Goal: Transaction & Acquisition: Obtain resource

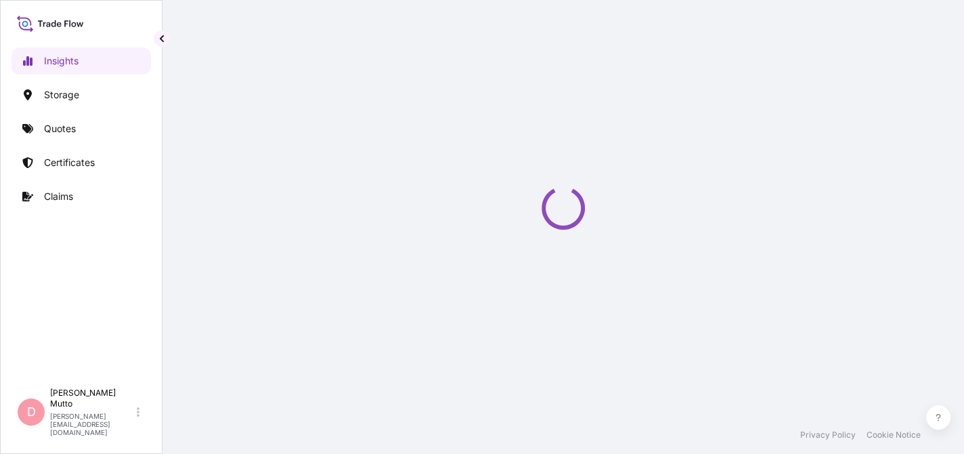
select select "2025"
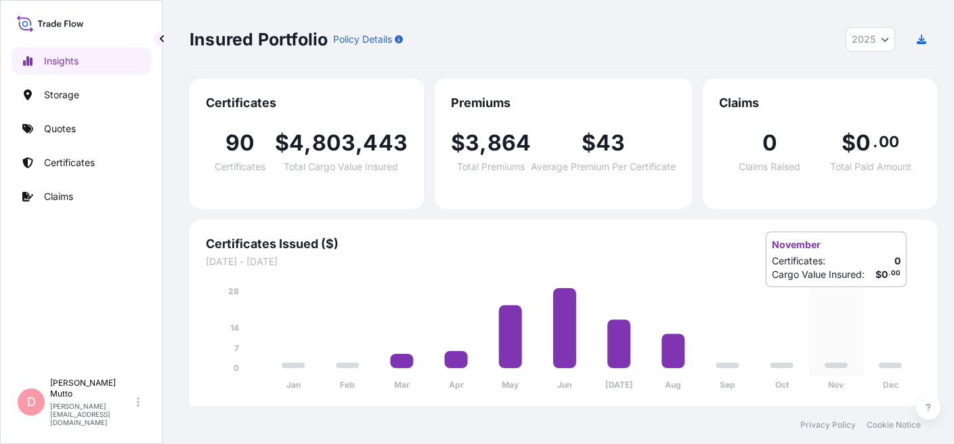
click at [822, 301] on icon "Jan Feb Mar Apr May Jun [DATE] Aug Sep Oct Nov Dec 0 7 14 28" at bounding box center [563, 341] width 715 height 115
click at [73, 158] on p "Certificates" at bounding box center [69, 163] width 51 height 14
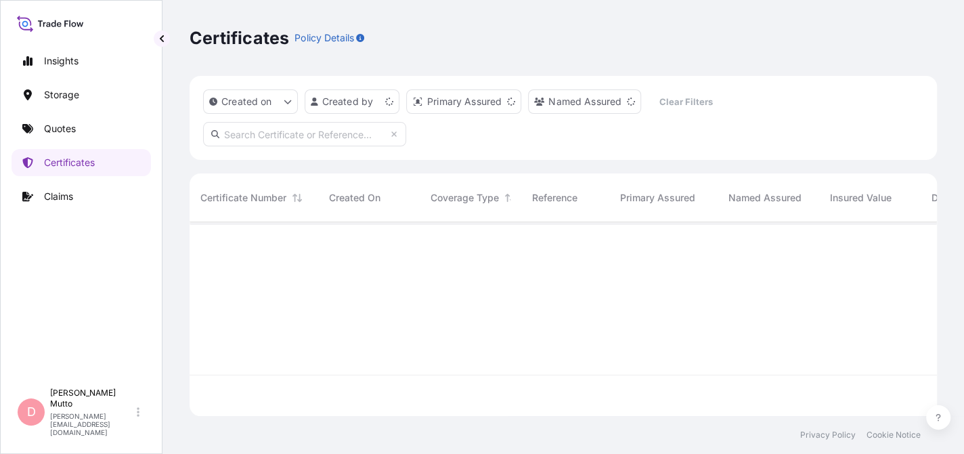
scroll to position [191, 737]
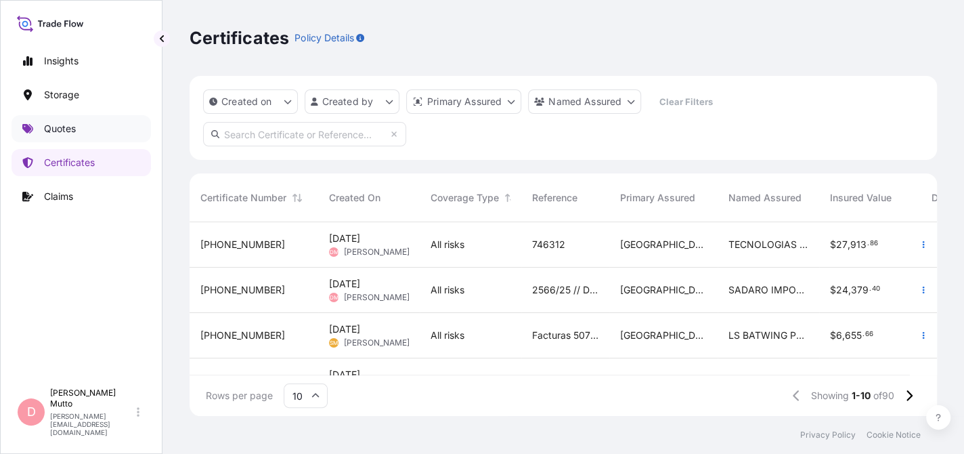
click at [62, 130] on p "Quotes" at bounding box center [60, 129] width 32 height 14
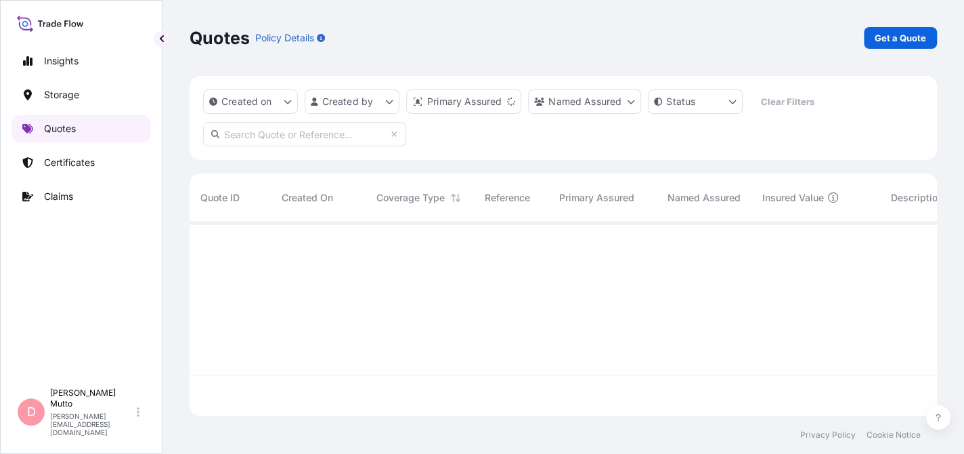
scroll to position [191, 737]
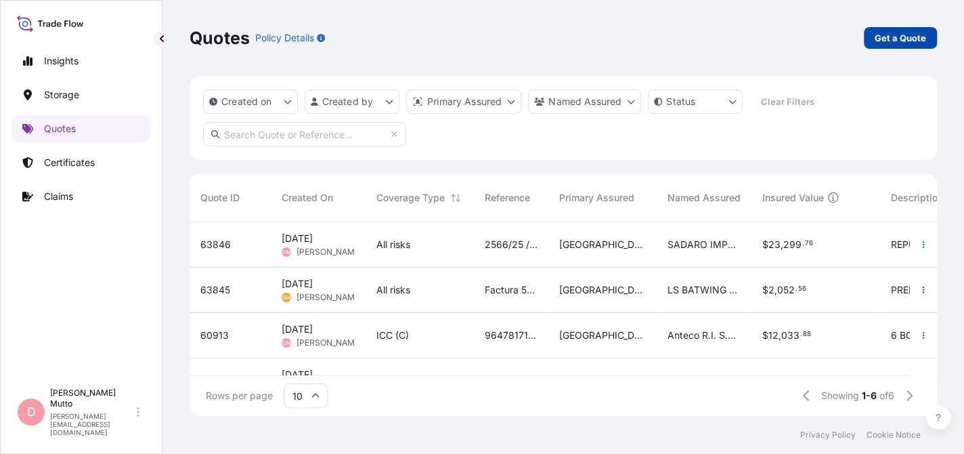
click at [903, 31] on p "Get a Quote" at bounding box center [900, 38] width 51 height 14
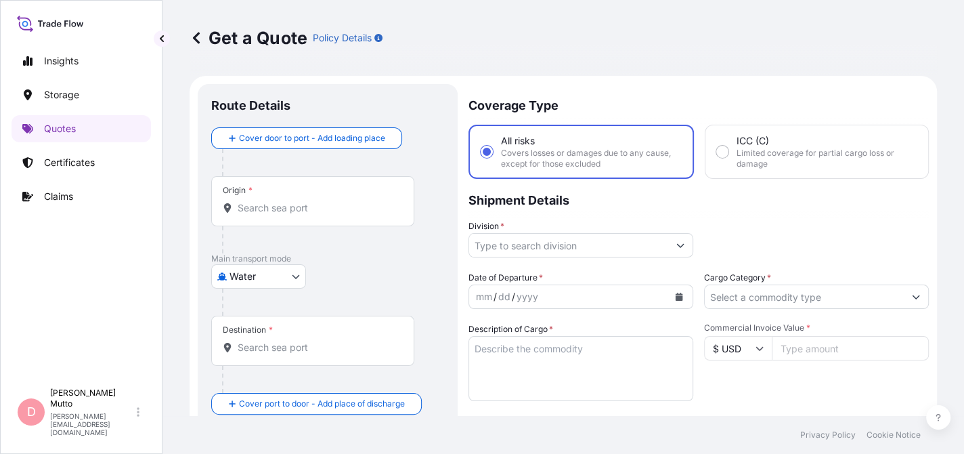
scroll to position [21, 0]
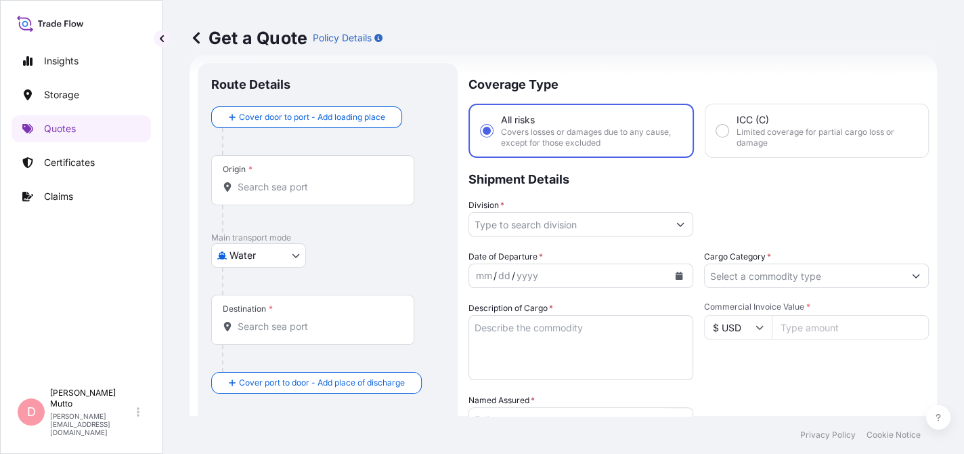
click at [284, 181] on input "Origin *" at bounding box center [318, 187] width 160 height 14
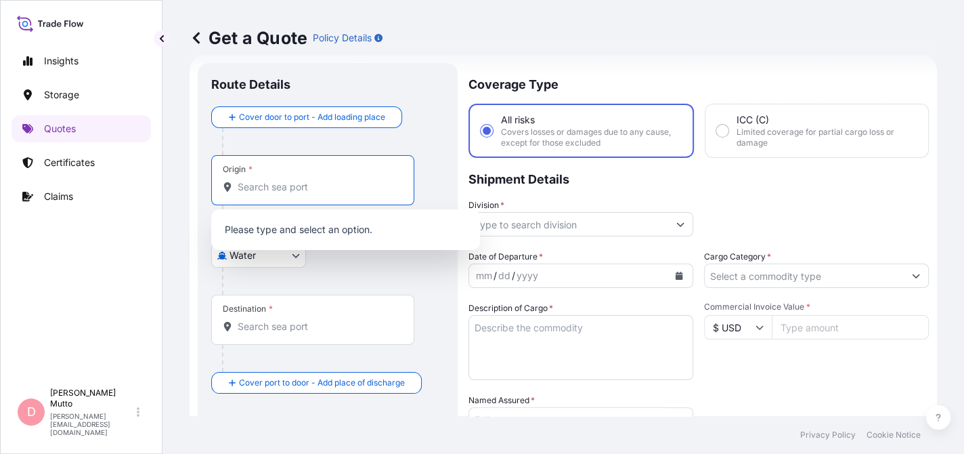
click at [255, 249] on div "Please type and select an option." at bounding box center [345, 229] width 269 height 41
click at [255, 259] on body "0 options available. Insights Storage Quotes Certificates Claims D [PERSON_NAME…" at bounding box center [482, 227] width 964 height 454
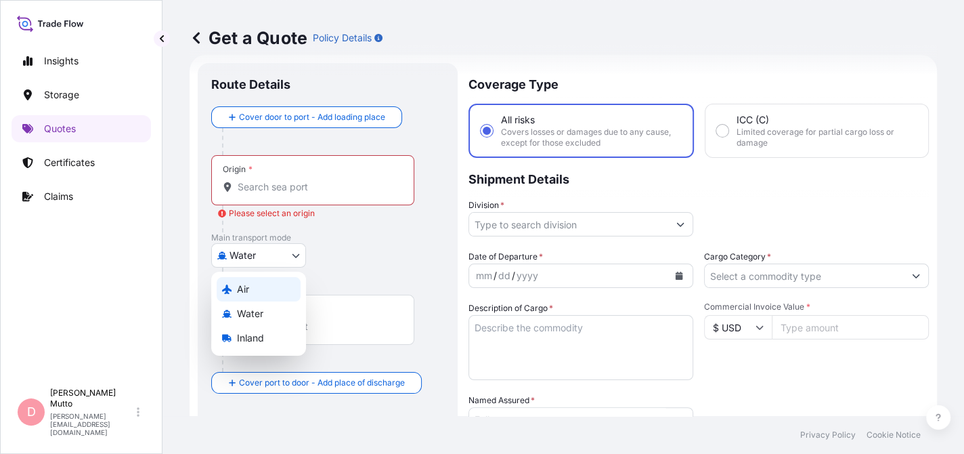
click at [261, 279] on div "Air" at bounding box center [259, 289] width 84 height 24
select select "Air"
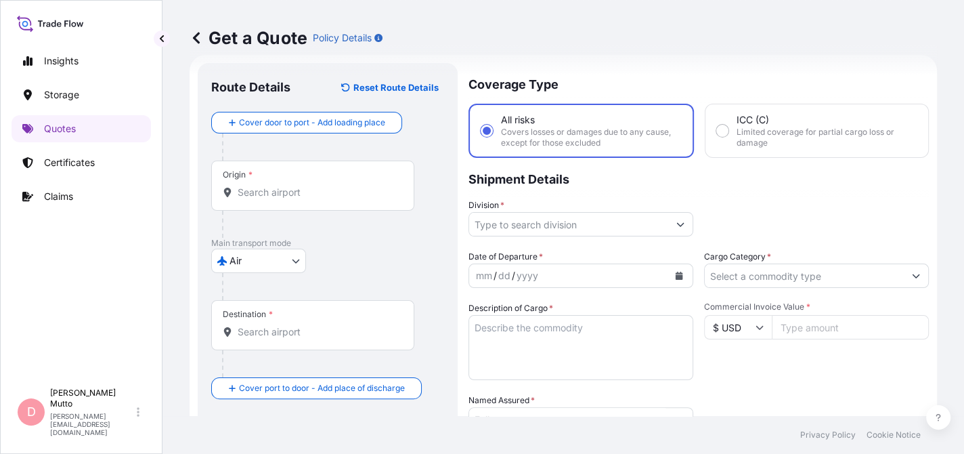
click at [292, 211] on div at bounding box center [318, 224] width 192 height 27
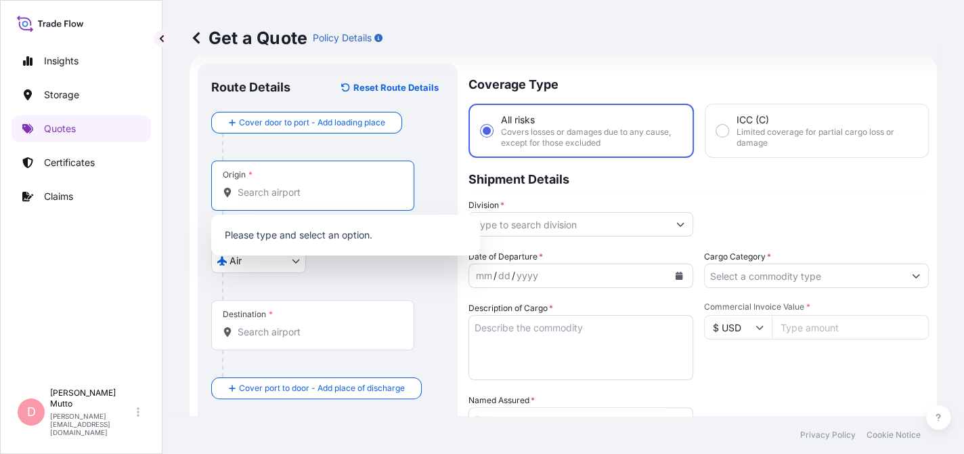
click at [293, 194] on input "Origin *" at bounding box center [318, 193] width 160 height 14
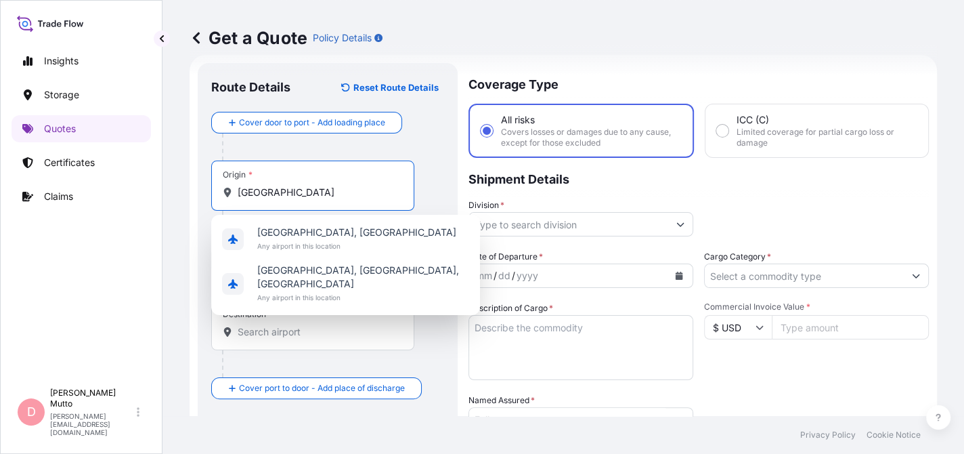
click at [301, 205] on div "Origin * [GEOGRAPHIC_DATA]" at bounding box center [312, 186] width 203 height 50
click at [301, 199] on input "[GEOGRAPHIC_DATA]" at bounding box center [318, 193] width 160 height 14
click at [301, 205] on div "Origin * [GEOGRAPHIC_DATA]" at bounding box center [312, 186] width 203 height 50
click at [301, 199] on input "[GEOGRAPHIC_DATA]" at bounding box center [318, 193] width 160 height 14
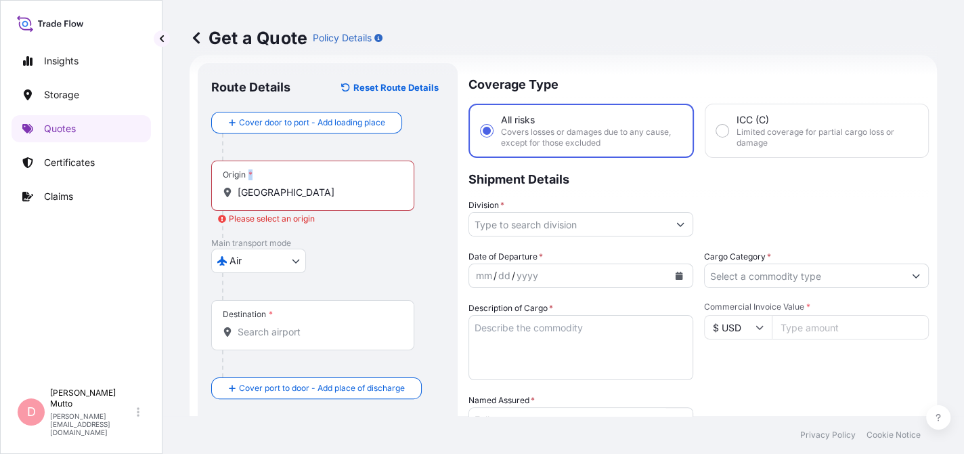
click at [301, 205] on div "Origin * [GEOGRAPHIC_DATA]" at bounding box center [312, 186] width 203 height 50
click at [301, 199] on input "[GEOGRAPHIC_DATA]" at bounding box center [318, 193] width 160 height 14
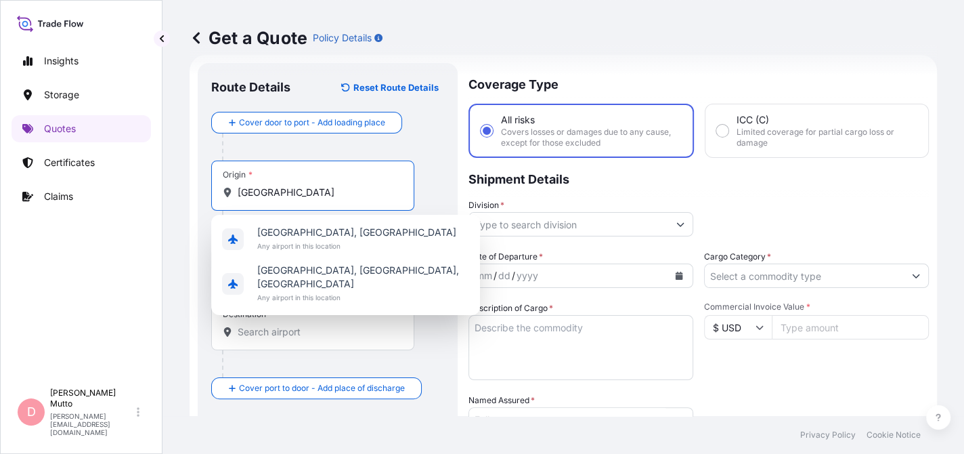
click at [272, 197] on input "[GEOGRAPHIC_DATA]" at bounding box center [318, 193] width 160 height 14
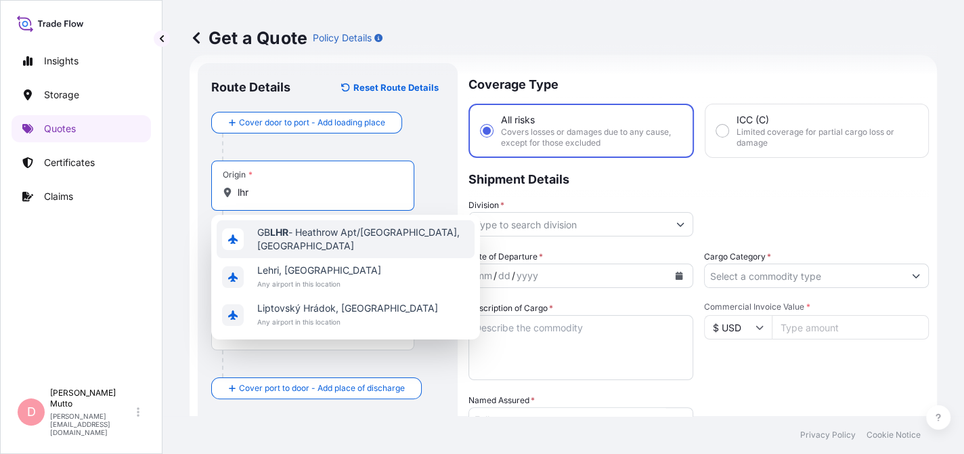
click at [278, 242] on span "GB LHR - Heathrow Apt/[GEOGRAPHIC_DATA], [GEOGRAPHIC_DATA]" at bounding box center [363, 239] width 212 height 27
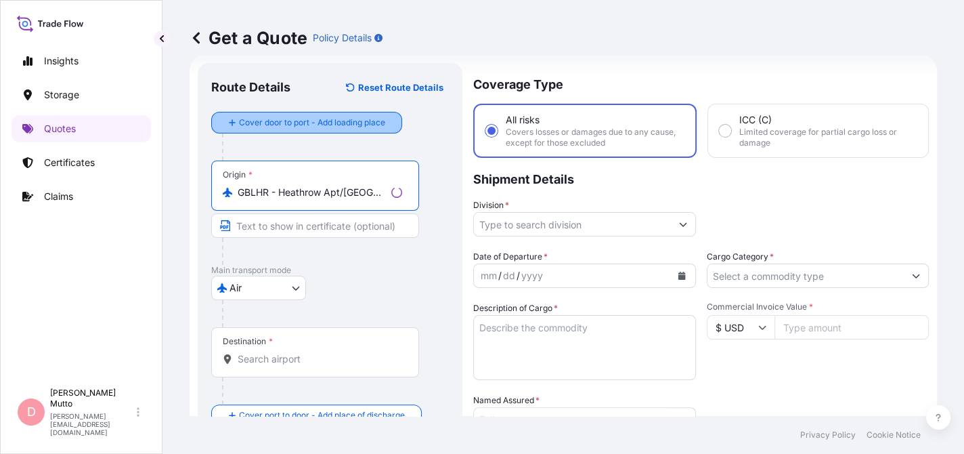
type input "GBLHR - Heathrow Apt/[GEOGRAPHIC_DATA], [GEOGRAPHIC_DATA]"
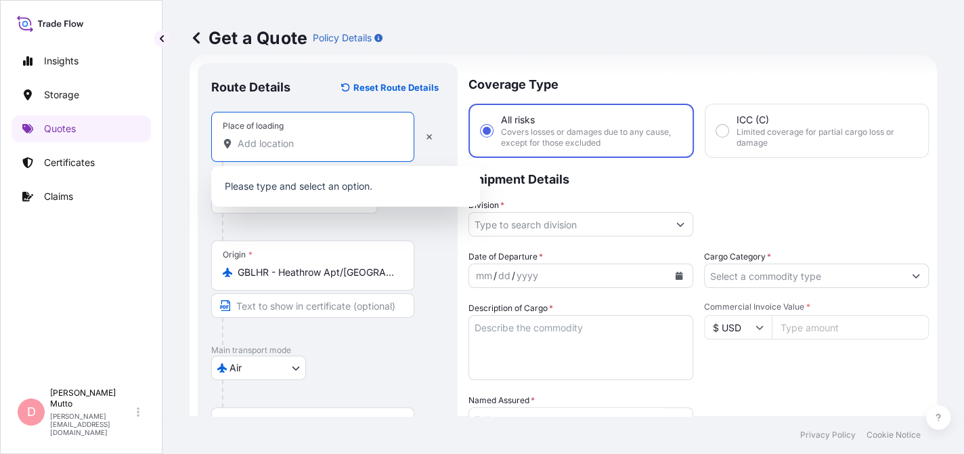
click at [312, 137] on input "Place of loading" at bounding box center [318, 144] width 160 height 14
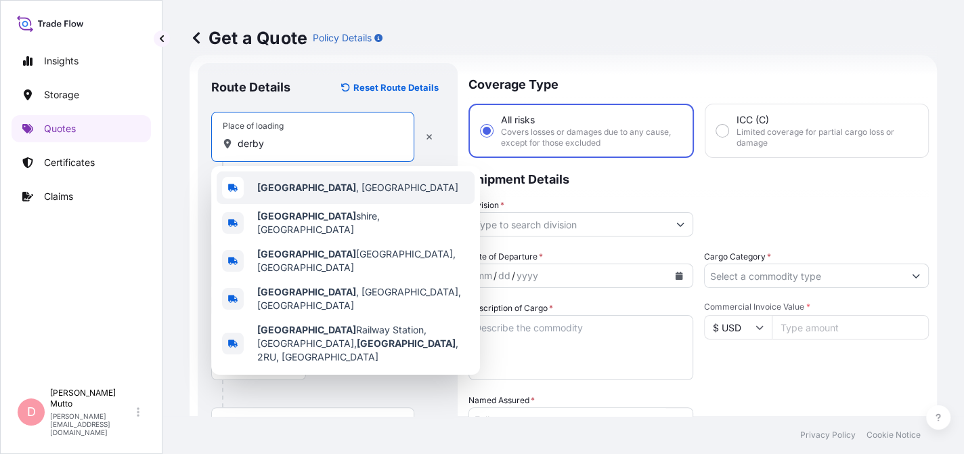
click at [301, 198] on div "[GEOGRAPHIC_DATA] , [GEOGRAPHIC_DATA]" at bounding box center [346, 187] width 258 height 33
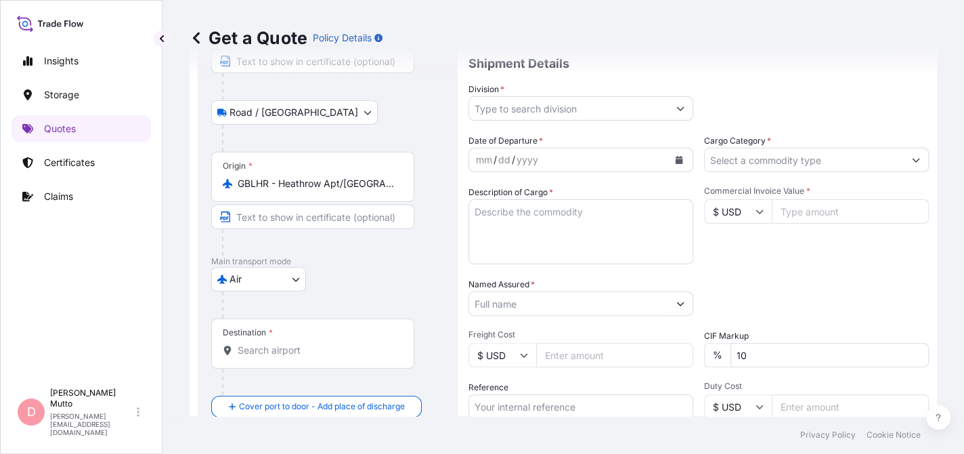
scroll to position [142, 0]
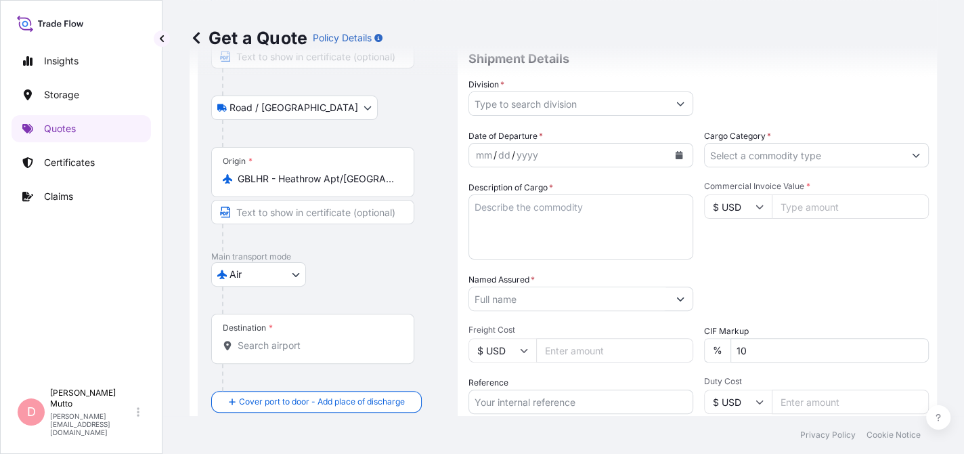
type input "[GEOGRAPHIC_DATA], [GEOGRAPHIC_DATA]"
click at [286, 351] on div "Destination *" at bounding box center [312, 339] width 203 height 50
click at [286, 351] on input "Destination *" at bounding box center [318, 346] width 160 height 14
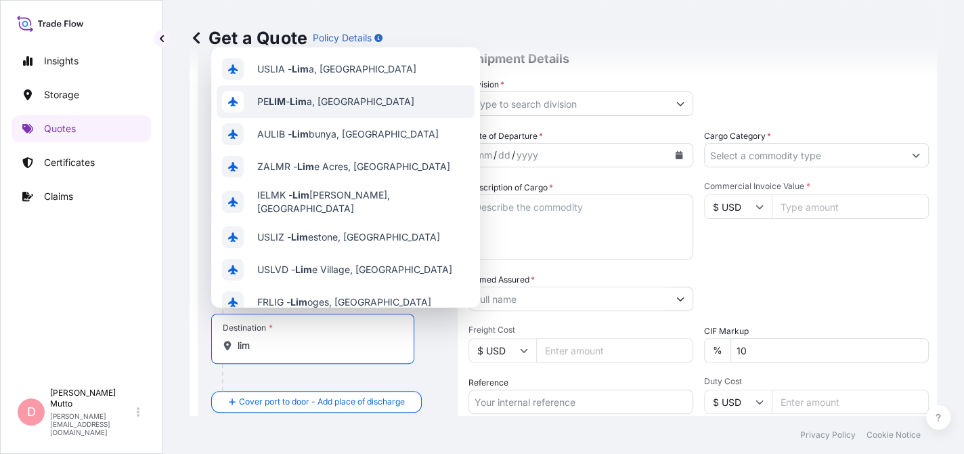
click at [346, 93] on div "[PERSON_NAME] a, [GEOGRAPHIC_DATA]" at bounding box center [346, 101] width 258 height 33
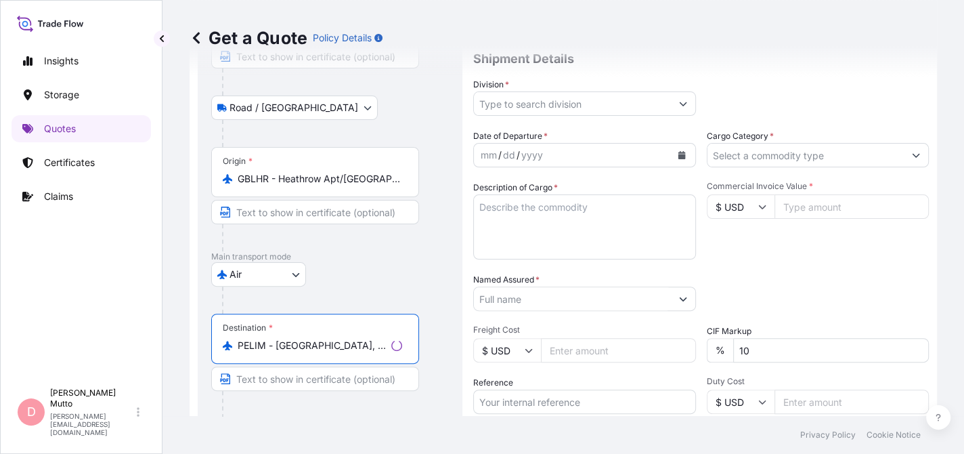
scroll to position [299, 0]
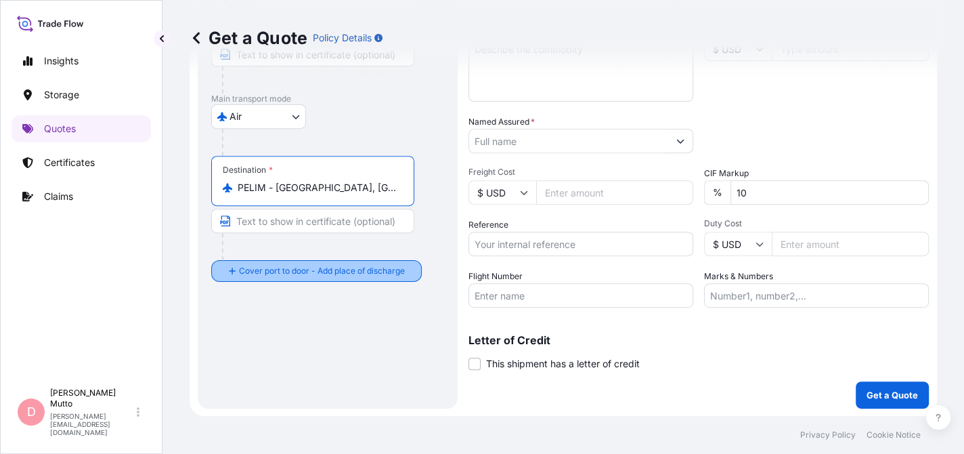
type input "PELIM - [GEOGRAPHIC_DATA], [GEOGRAPHIC_DATA]"
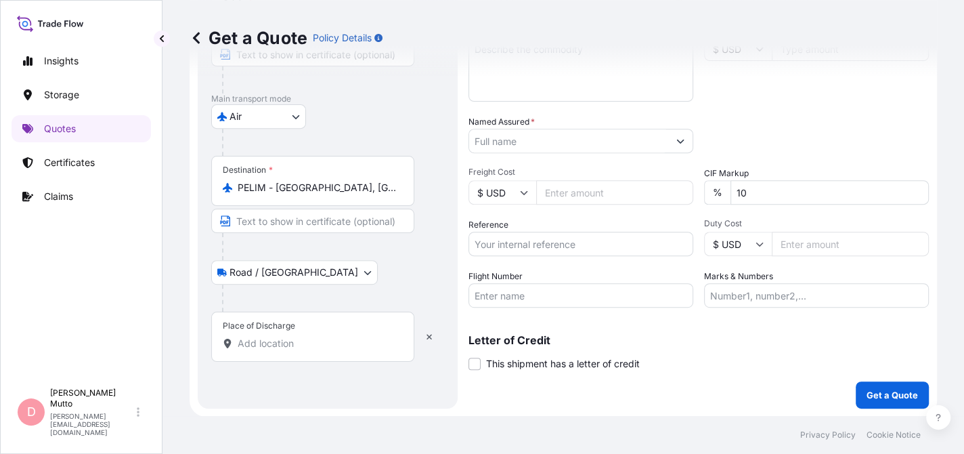
click at [297, 337] on input "Place of Discharge" at bounding box center [318, 344] width 160 height 14
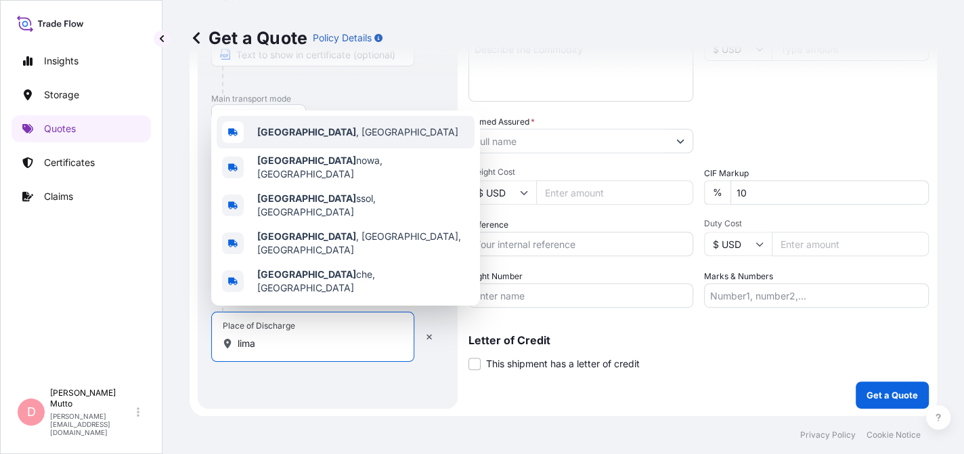
click at [329, 148] on div "[GEOGRAPHIC_DATA] , [GEOGRAPHIC_DATA]" at bounding box center [346, 132] width 258 height 33
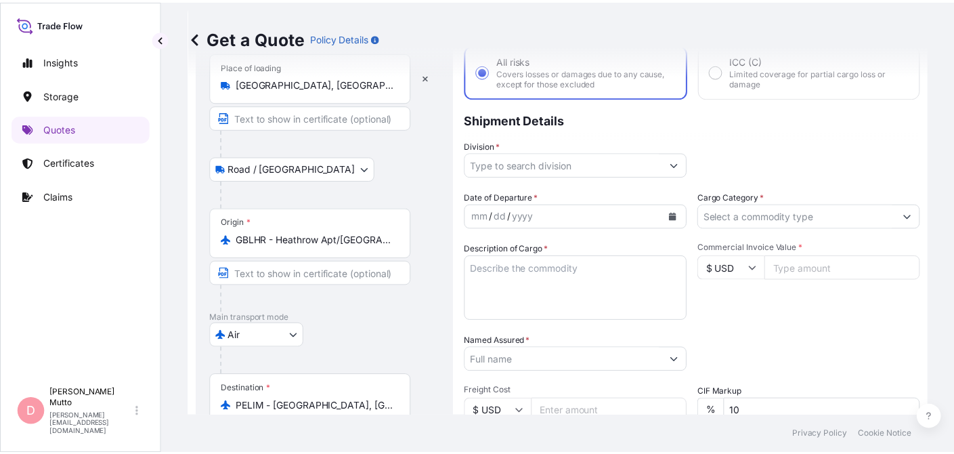
scroll to position [7, 0]
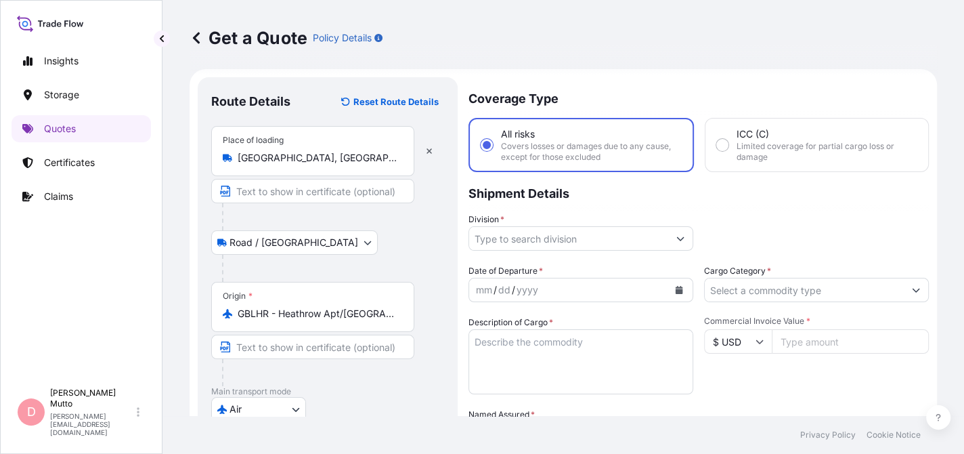
type input "[GEOGRAPHIC_DATA], [GEOGRAPHIC_DATA]"
click at [588, 233] on input "Division *" at bounding box center [568, 238] width 199 height 24
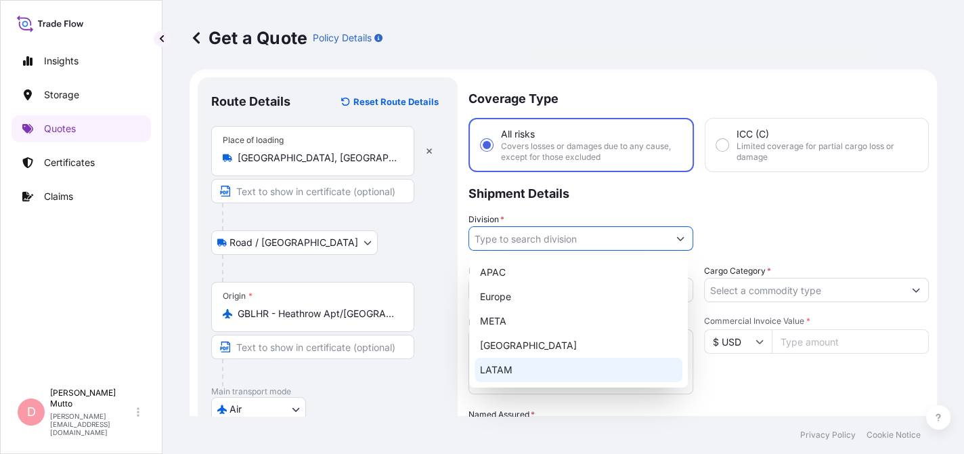
click at [534, 372] on div "LATAM" at bounding box center [579, 370] width 208 height 24
type input "LATAM"
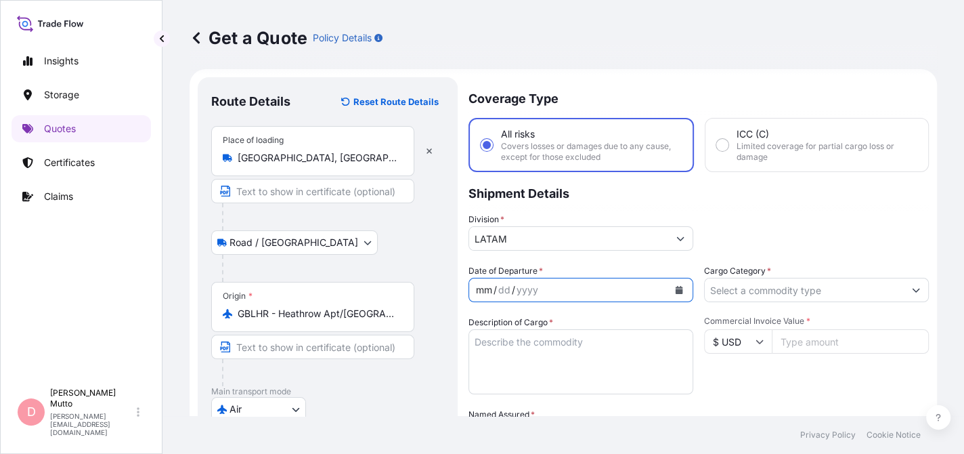
click at [563, 282] on div "mm / dd / yyyy" at bounding box center [568, 290] width 199 height 24
click at [677, 288] on icon "Calendar" at bounding box center [679, 290] width 7 height 8
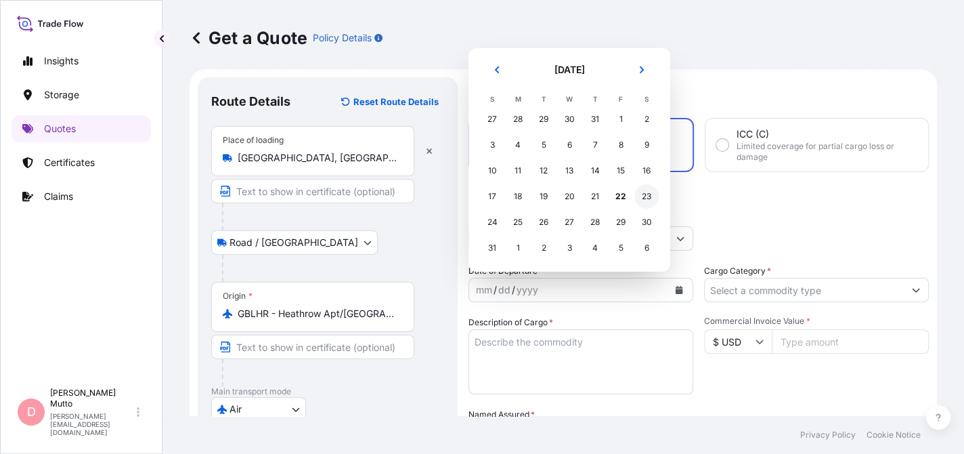
click at [651, 195] on div "23" at bounding box center [647, 196] width 24 height 24
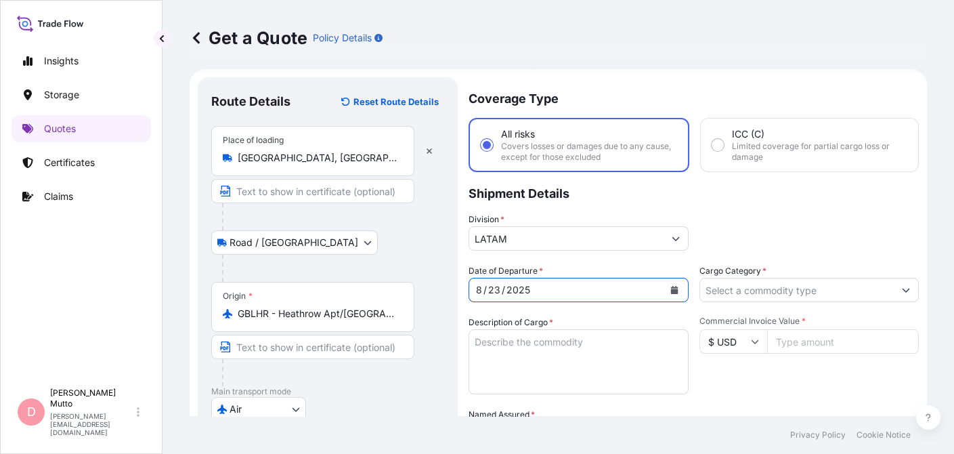
click at [780, 292] on input "Cargo Category *" at bounding box center [797, 290] width 194 height 24
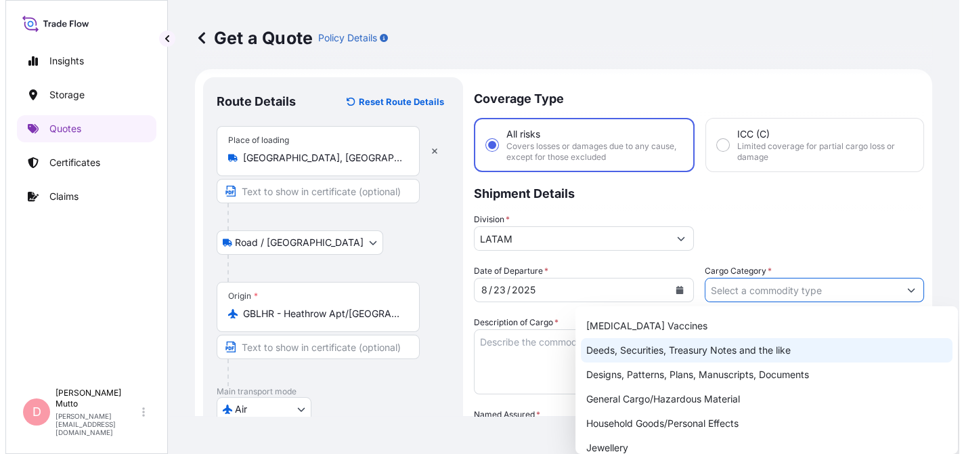
scroll to position [81, 0]
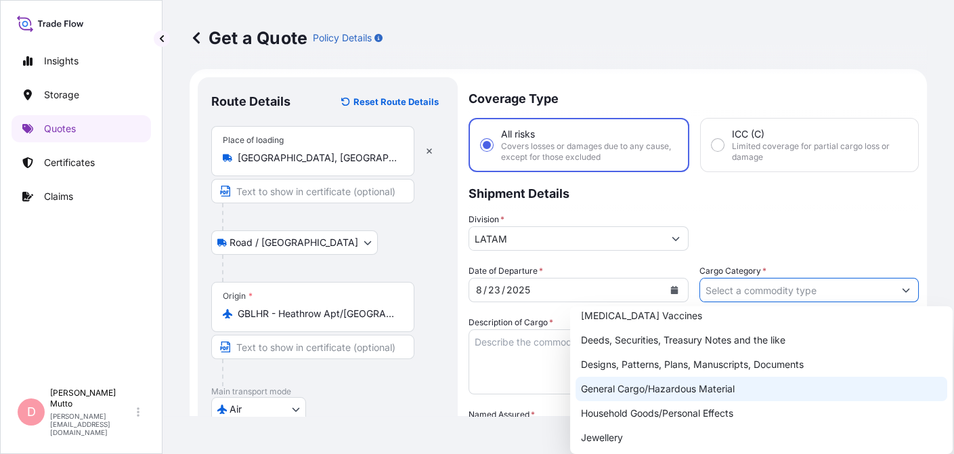
click at [719, 380] on div "General Cargo/Hazardous Material" at bounding box center [762, 389] width 372 height 24
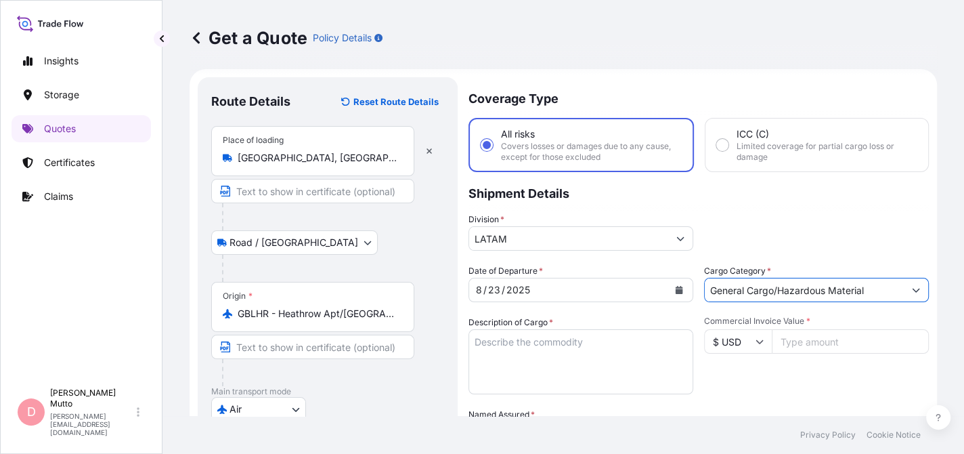
drag, startPoint x: 864, startPoint y: 280, endPoint x: 791, endPoint y: 284, distance: 73.2
click at [791, 284] on input "General Cargo/Hazardous Material" at bounding box center [804, 290] width 199 height 24
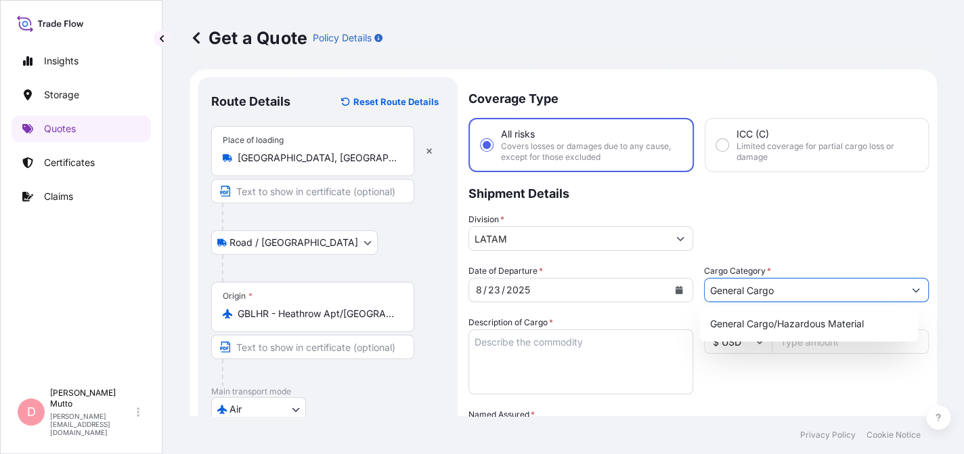
type input "General Cargo"
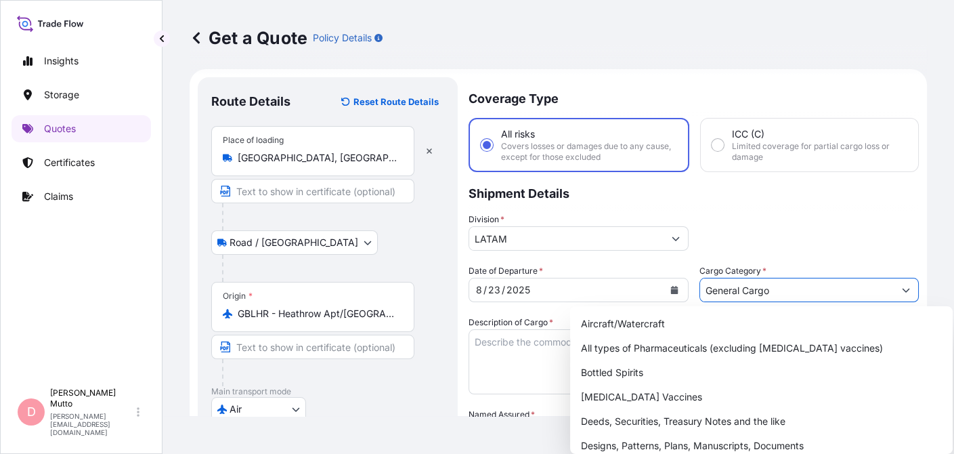
click at [739, 206] on p "Shipment Details" at bounding box center [694, 192] width 450 height 41
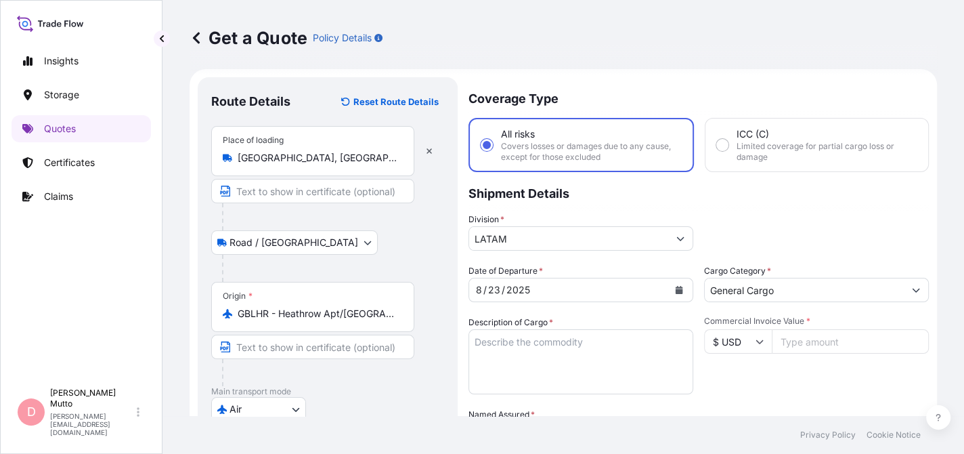
click at [584, 347] on textarea "Description of Cargo *" at bounding box center [581, 361] width 225 height 65
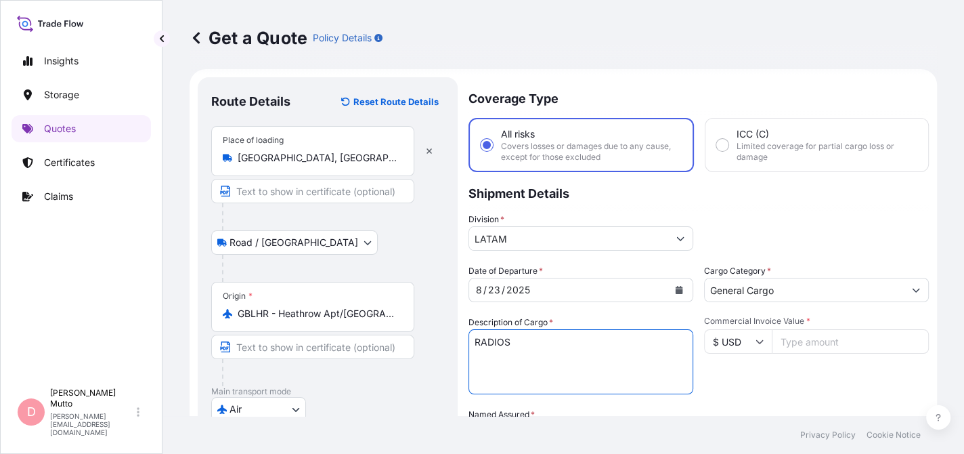
type textarea "RADIOS"
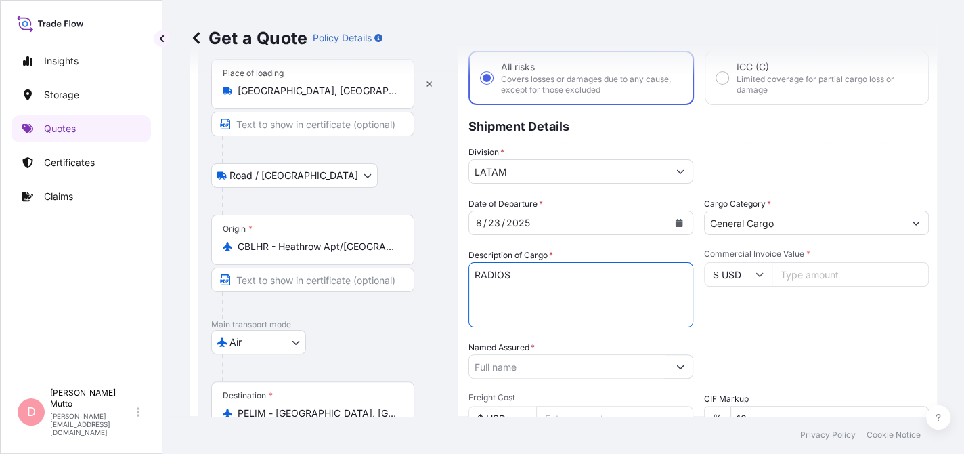
scroll to position [74, 0]
click at [814, 282] on input "Commercial Invoice Value *" at bounding box center [850, 273] width 157 height 24
type input "26092.36"
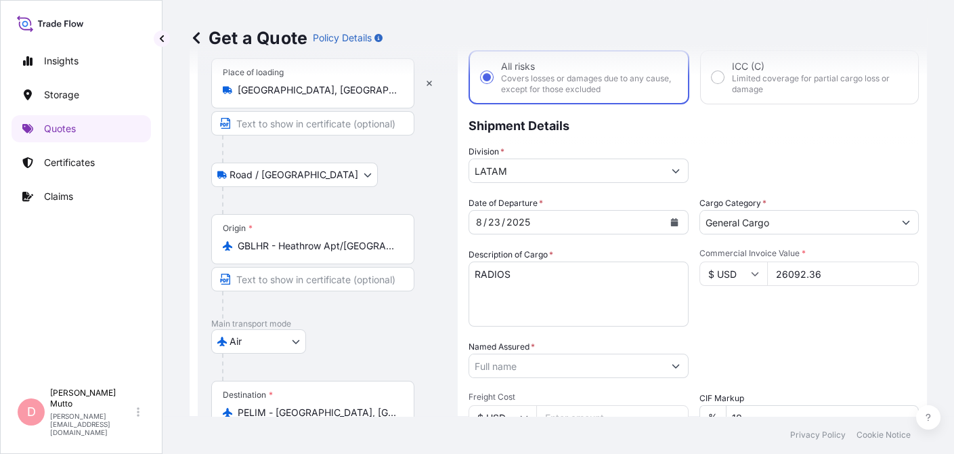
click at [513, 370] on input "Named Assured *" at bounding box center [566, 366] width 194 height 24
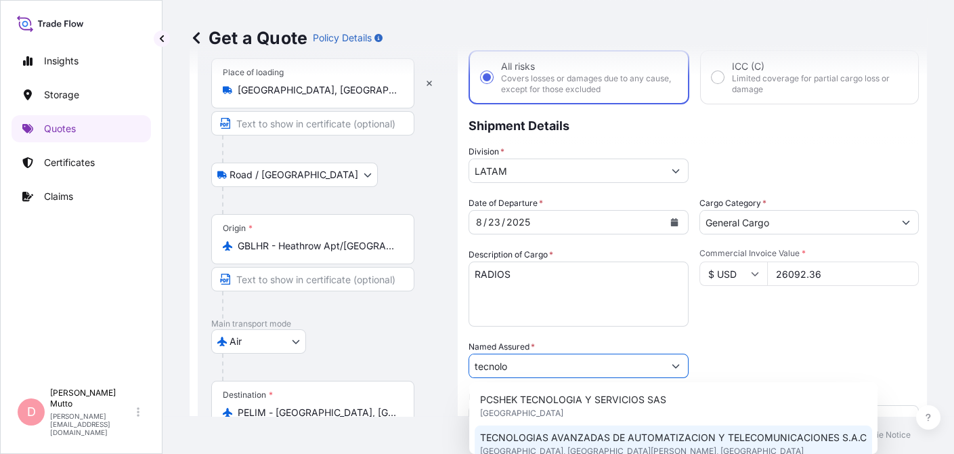
click at [534, 449] on span "[GEOGRAPHIC_DATA], [GEOGRAPHIC_DATA][PERSON_NAME], [GEOGRAPHIC_DATA]" at bounding box center [642, 451] width 324 height 14
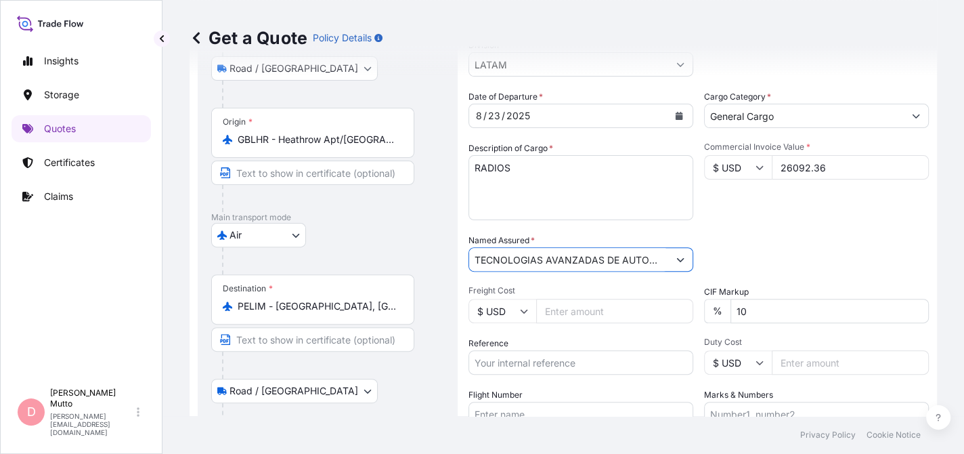
scroll to position [181, 0]
type input "TECNOLOGIAS AVANZADAS DE AUTOMATIZACION Y TELECOMUNICACIONES S.A.C"
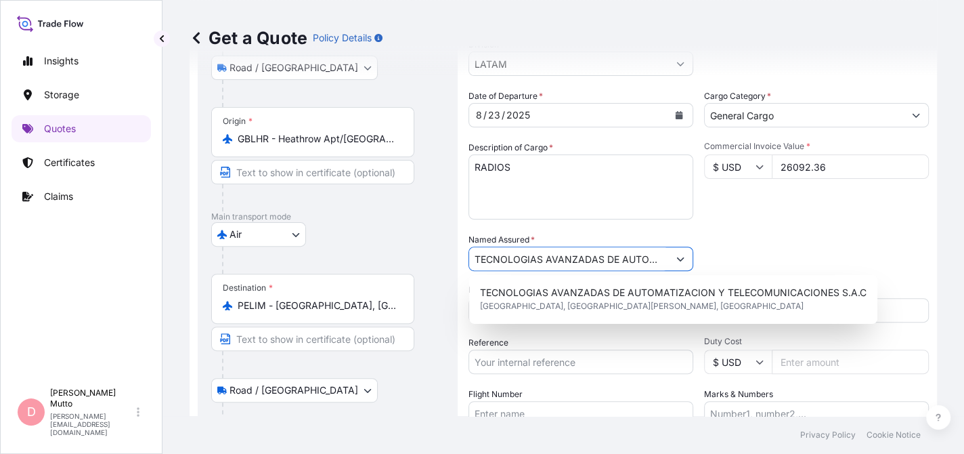
scroll to position [259, 0]
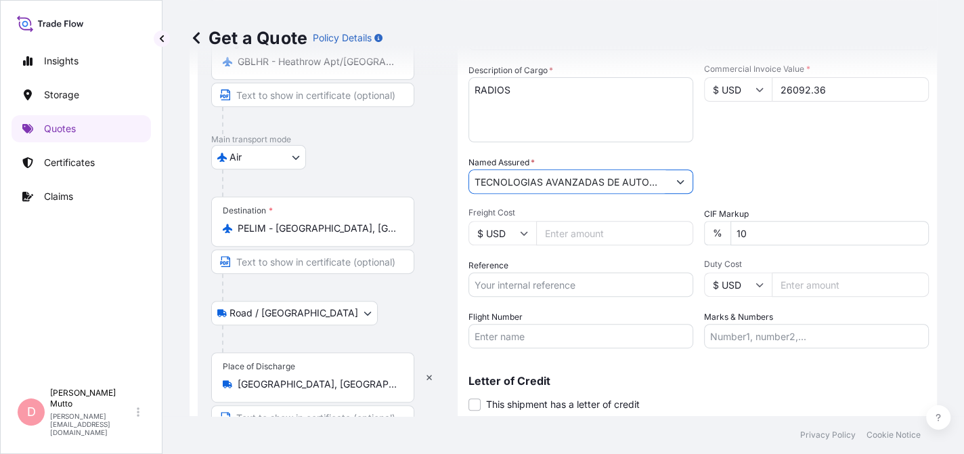
click at [595, 291] on input "Reference" at bounding box center [581, 284] width 225 height 24
type input "746312"
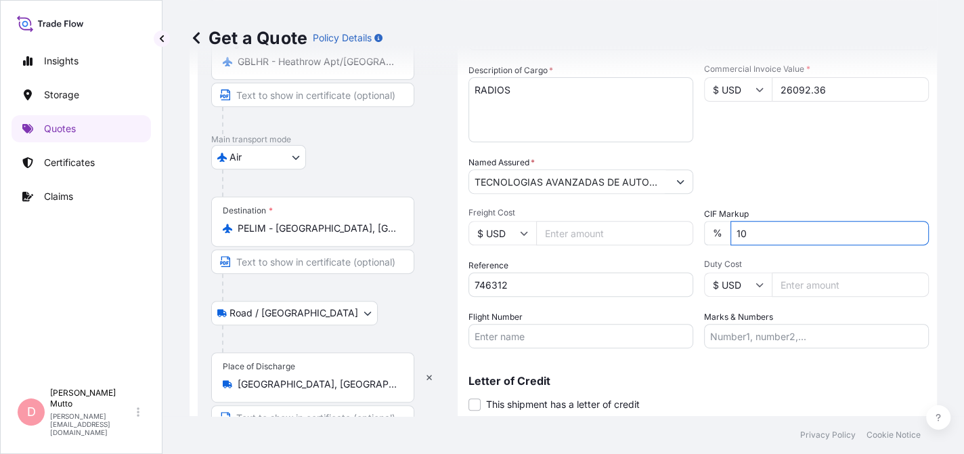
click at [746, 232] on input "10" at bounding box center [830, 233] width 198 height 24
type input "0"
click at [641, 232] on input "Freight Cost" at bounding box center [614, 233] width 157 height 24
type input "1006.50"
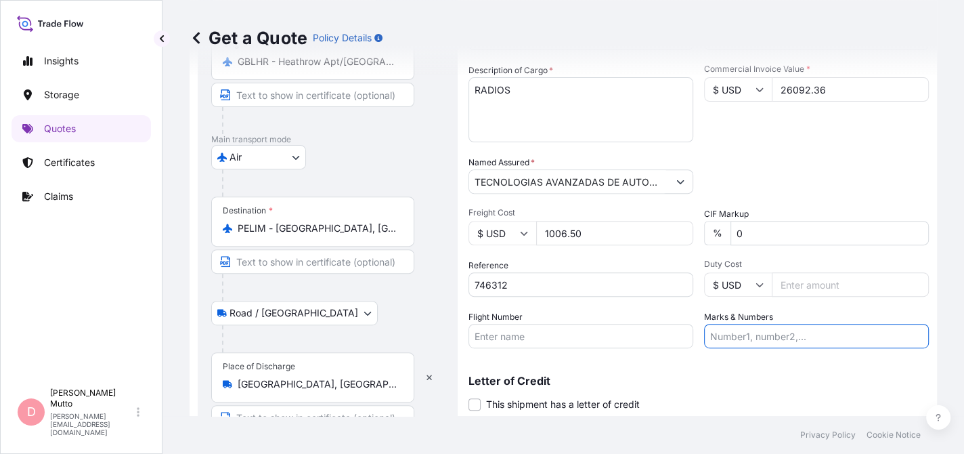
click at [727, 330] on input "Marks & Numbers" at bounding box center [816, 336] width 225 height 24
type input "PRIMA USD 94.85 / ZC386"
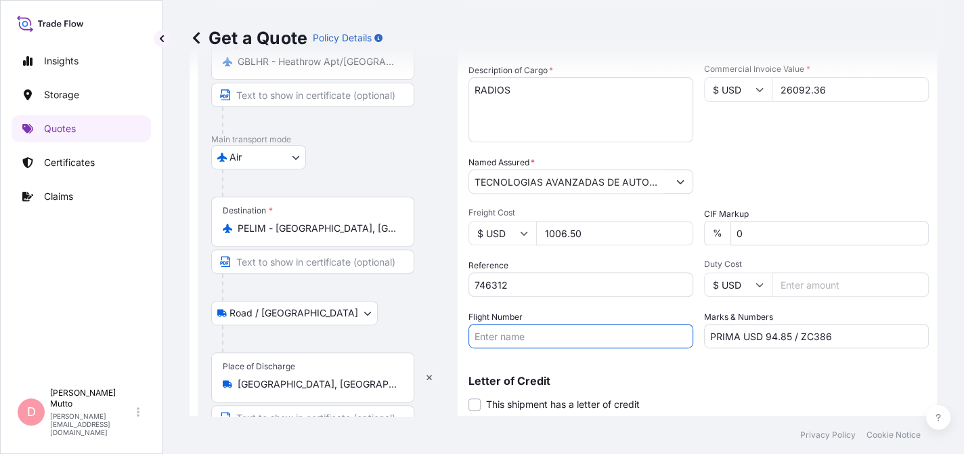
click at [565, 337] on input "Flight Number" at bounding box center [581, 336] width 225 height 24
type input "AV0121/AV0051"
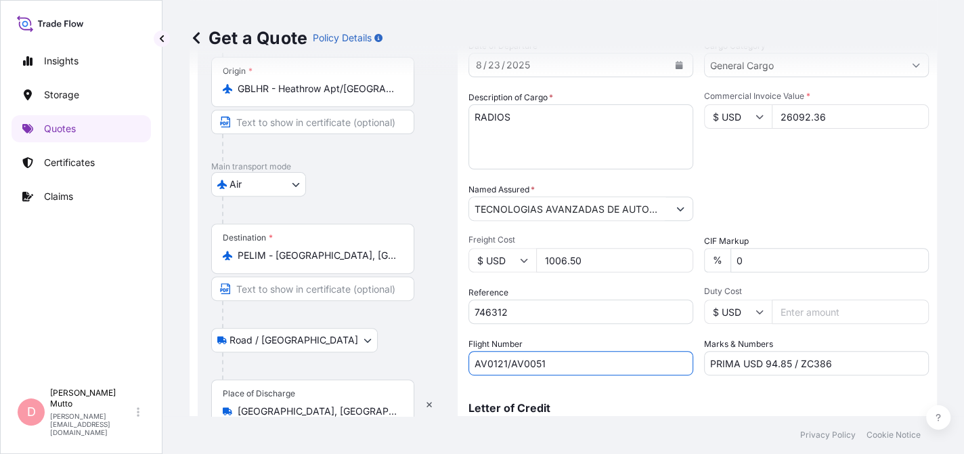
scroll to position [299, 0]
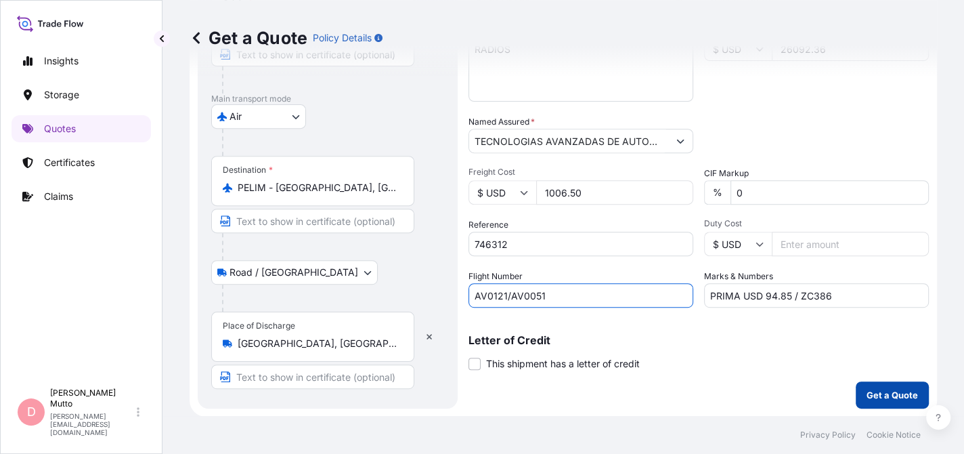
click at [868, 383] on button "Get a Quote" at bounding box center [892, 394] width 73 height 27
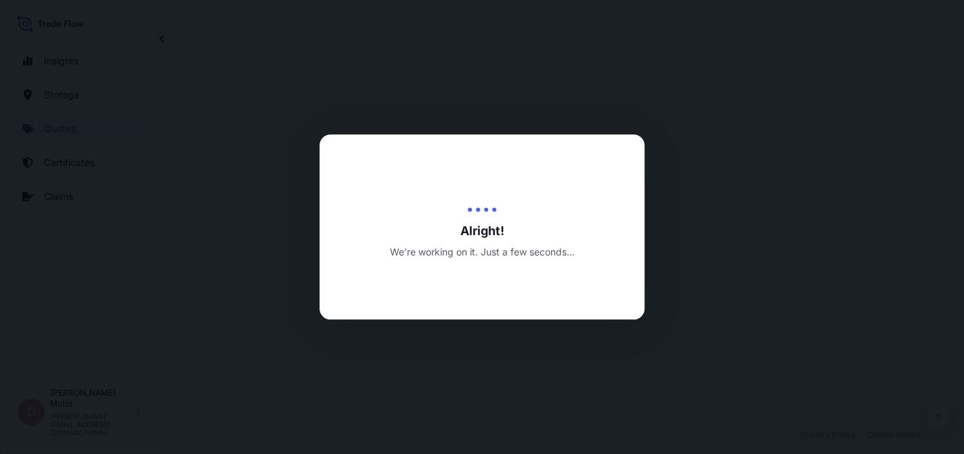
select select "Road / [GEOGRAPHIC_DATA]"
select select "Air"
select select "Road / [GEOGRAPHIC_DATA]"
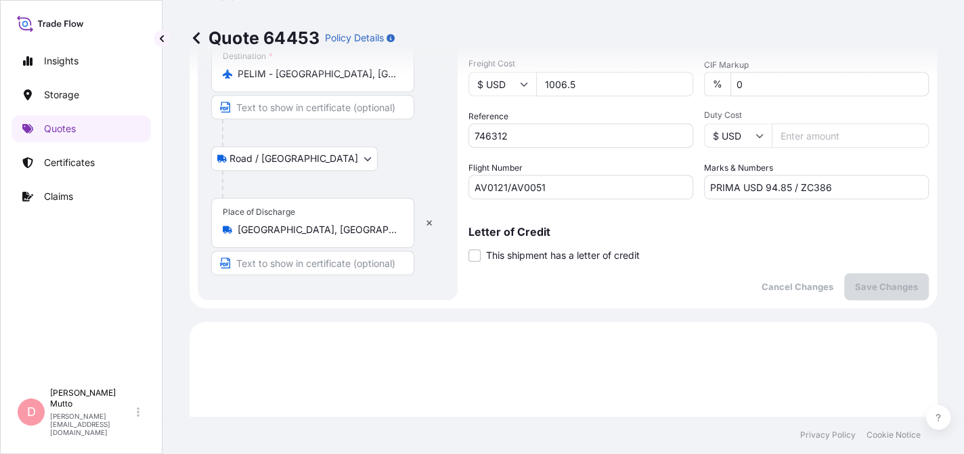
scroll to position [137, 0]
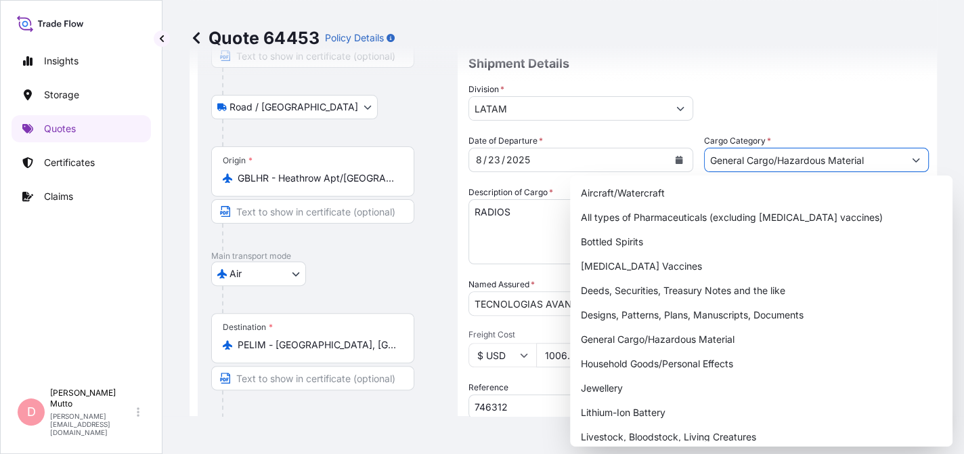
drag, startPoint x: 864, startPoint y: 149, endPoint x: 782, endPoint y: 147, distance: 82.6
click at [782, 148] on input "General Cargo/Hazardous Material" at bounding box center [804, 160] width 199 height 24
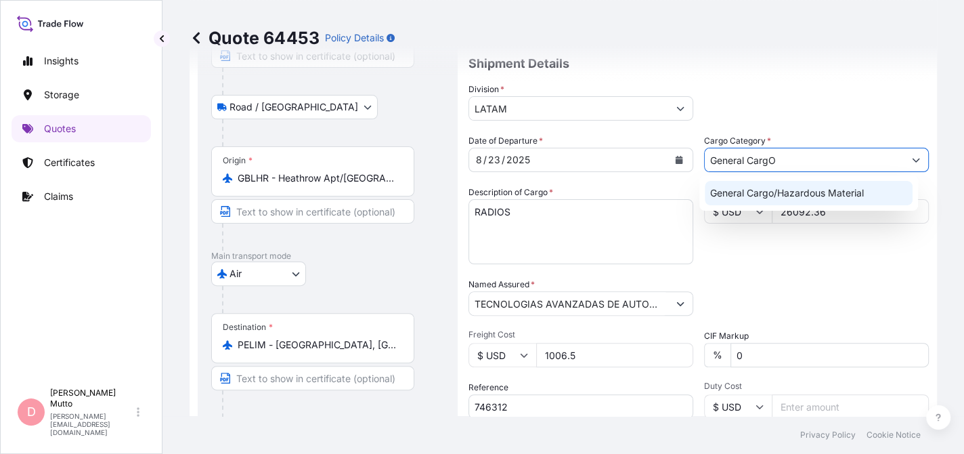
click at [746, 201] on div "General Cargo/Hazardous Material" at bounding box center [809, 193] width 208 height 24
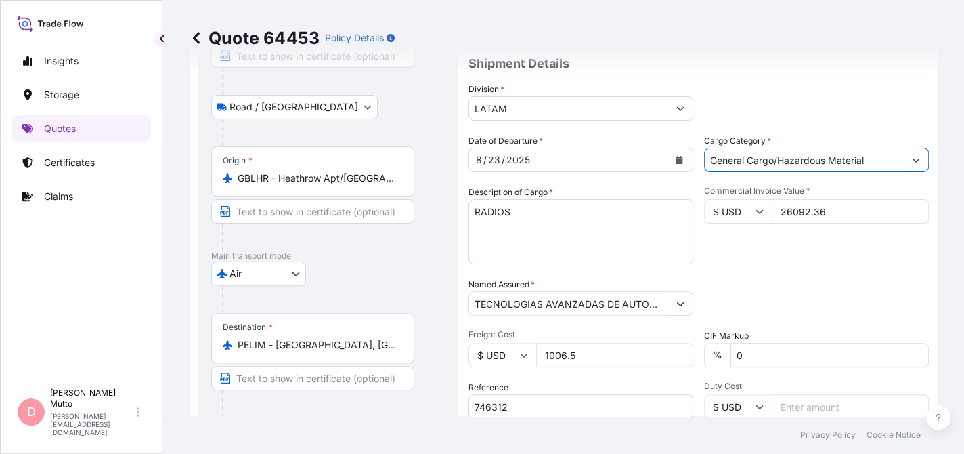
drag, startPoint x: 874, startPoint y: 156, endPoint x: 778, endPoint y: 156, distance: 95.5
click at [778, 156] on input "General Cargo/Hazardous Material" at bounding box center [804, 160] width 199 height 24
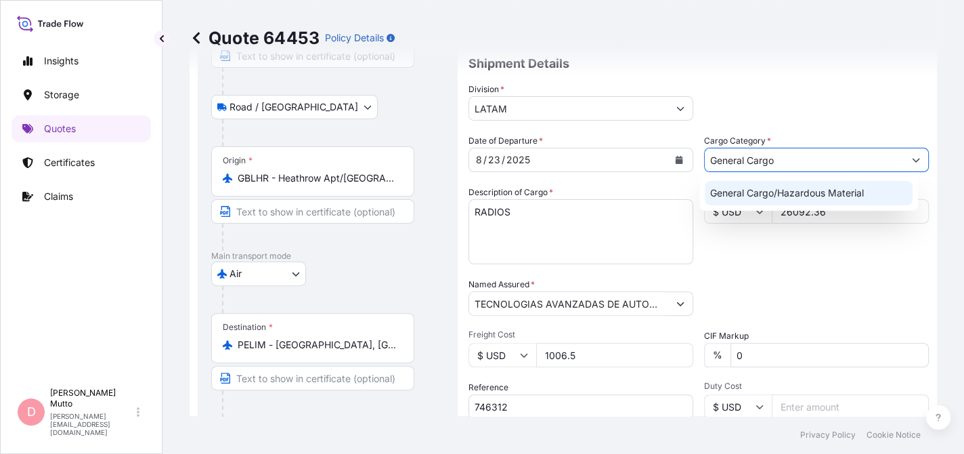
type input "General Cargo"
click at [800, 312] on div "Packing Category Type to search a container mode Please select a primary mode o…" at bounding box center [816, 297] width 225 height 38
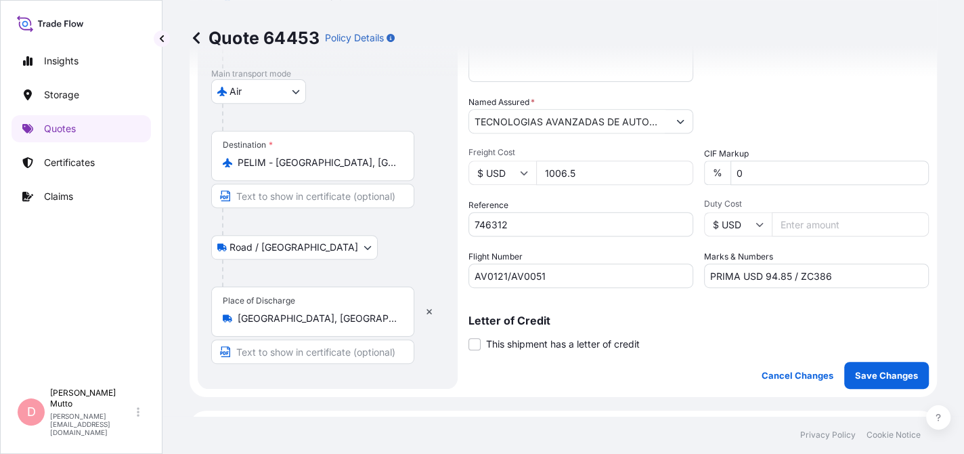
scroll to position [340, 0]
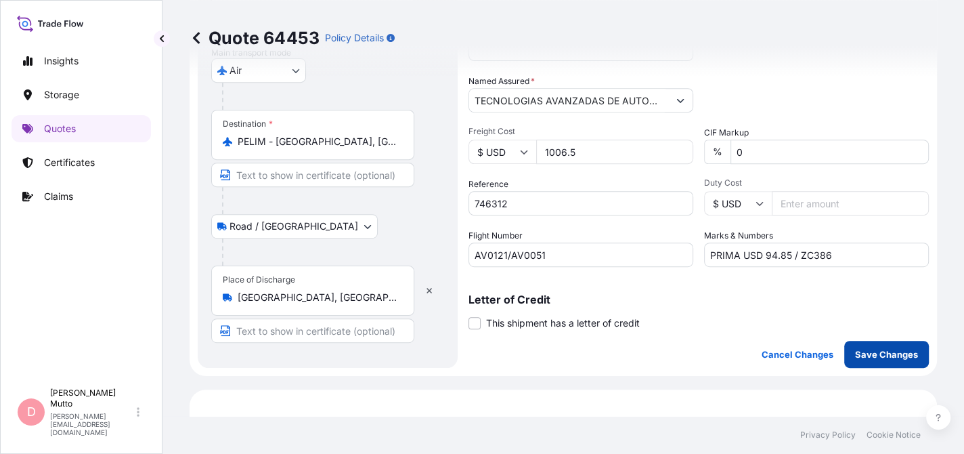
click at [866, 345] on button "Save Changes" at bounding box center [886, 354] width 85 height 27
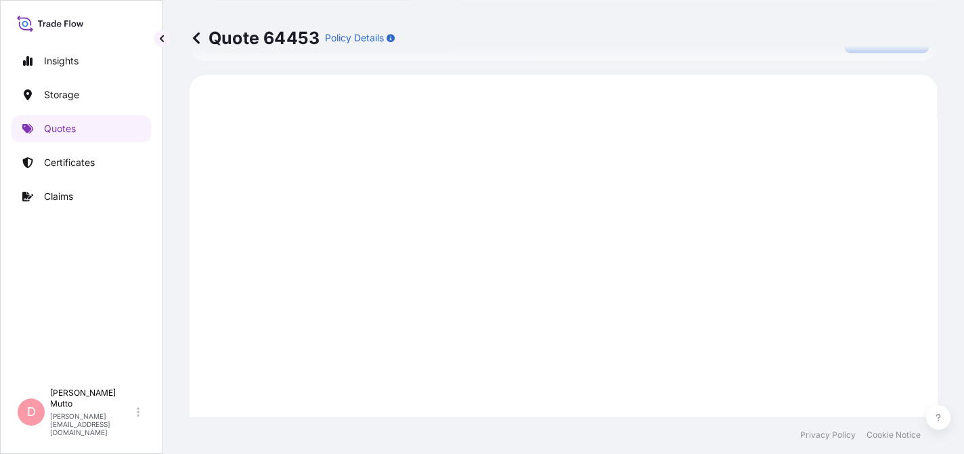
scroll to position [660, 0]
select select "Road / [GEOGRAPHIC_DATA]"
select select "Air"
select select "Road / [GEOGRAPHIC_DATA]"
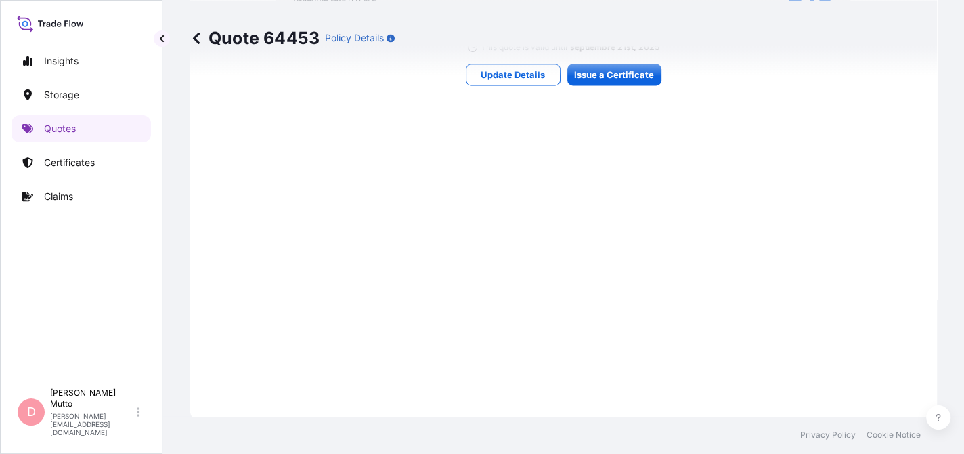
scroll to position [1356, 0]
click at [597, 66] on div "Quote 64453 Policy Details" at bounding box center [564, 38] width 748 height 76
click at [725, 62] on div "Quote 64453 Policy Details" at bounding box center [564, 38] width 748 height 76
click at [614, 74] on div "Quote 64453 Policy Details" at bounding box center [564, 38] width 748 height 76
click at [623, 60] on div "Quote 64453 Policy Details" at bounding box center [564, 38] width 748 height 76
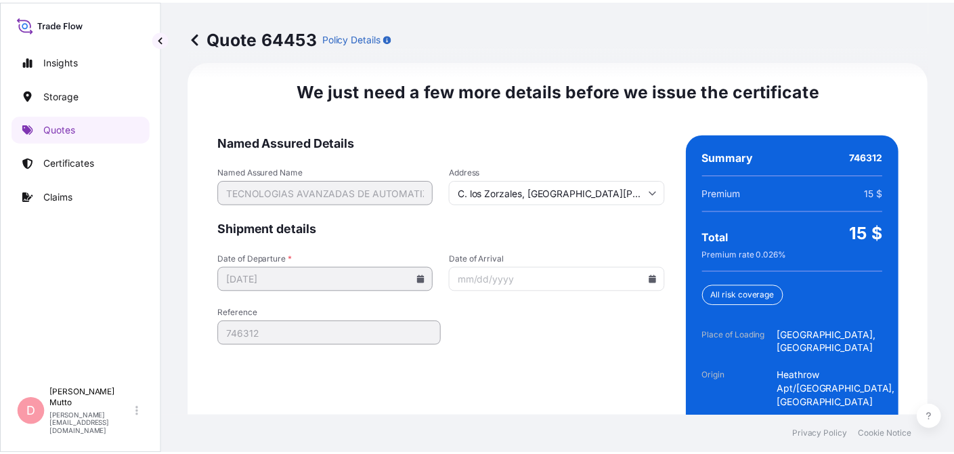
scroll to position [2277, 0]
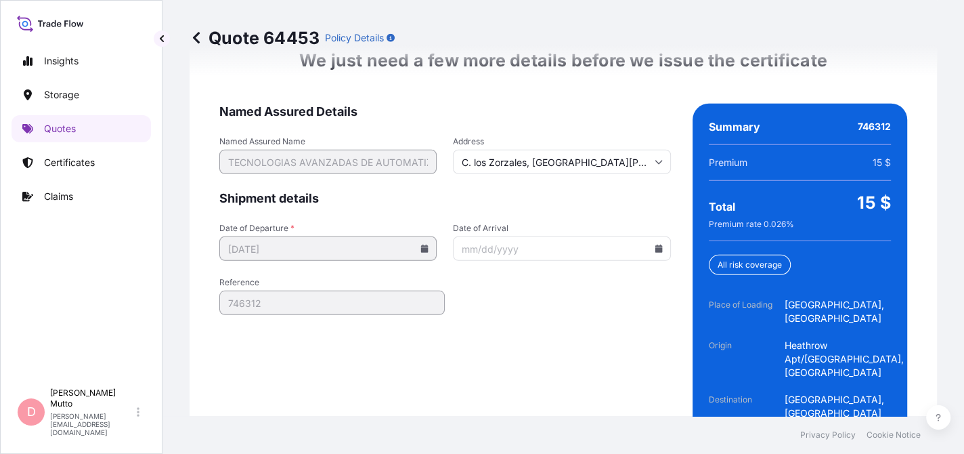
click at [601, 150] on input "C. los Zorzales, [GEOGRAPHIC_DATA][PERSON_NAME], [GEOGRAPHIC_DATA]" at bounding box center [561, 162] width 217 height 24
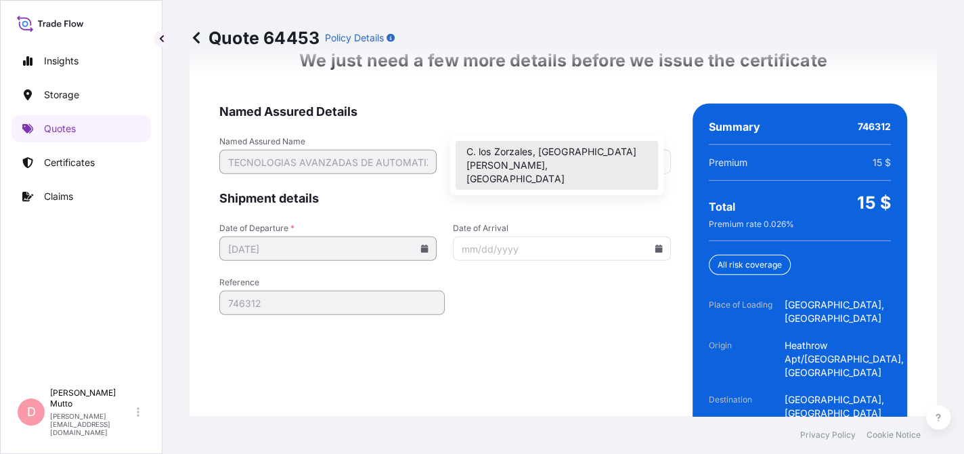
click at [601, 150] on input "C. los Zorzales, [GEOGRAPHIC_DATA][PERSON_NAME], [GEOGRAPHIC_DATA]" at bounding box center [561, 162] width 217 height 24
drag, startPoint x: 614, startPoint y: 121, endPoint x: 547, endPoint y: 117, distance: 66.5
click at [547, 150] on input "C. los Zorzales, [GEOGRAPHIC_DATA][PERSON_NAME], [GEOGRAPHIC_DATA]" at bounding box center [561, 162] width 217 height 24
click at [546, 150] on input "C. los Zorzales, [GEOGRAPHIC_DATA][PERSON_NAME], [GEOGRAPHIC_DATA]" at bounding box center [561, 162] width 217 height 24
click at [640, 136] on div "Address [GEOGRAPHIC_DATA][PERSON_NAME], [GEOGRAPHIC_DATA]" at bounding box center [561, 155] width 217 height 38
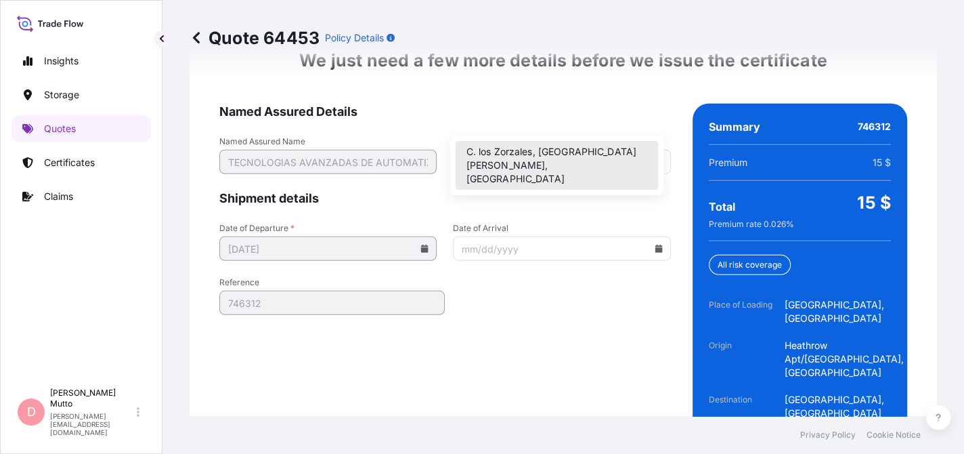
click at [615, 150] on input "C. los Zorzales, [GEOGRAPHIC_DATA][PERSON_NAME], [GEOGRAPHIC_DATA]" at bounding box center [561, 162] width 217 height 24
drag, startPoint x: 612, startPoint y: 119, endPoint x: 444, endPoint y: 117, distance: 168.0
click at [444, 136] on div "Named Assured Name TECNOLOGIAS AVANZADAS DE AUTOMATIZACION Y TELECOMUNICACIONES…" at bounding box center [445, 155] width 452 height 38
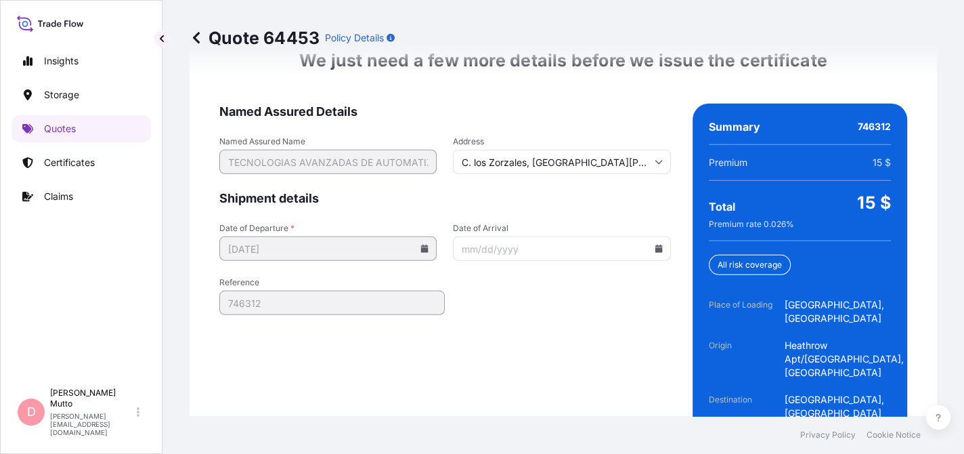
click at [565, 244] on form "Named Assured Details Named Assured Name TECNOLOGIAS AVANZADAS DE AUTOMATIZACIO…" at bounding box center [445, 311] width 452 height 414
click at [530, 236] on input "Date of Arrival" at bounding box center [561, 248] width 217 height 24
click at [655, 244] on icon at bounding box center [658, 248] width 7 height 8
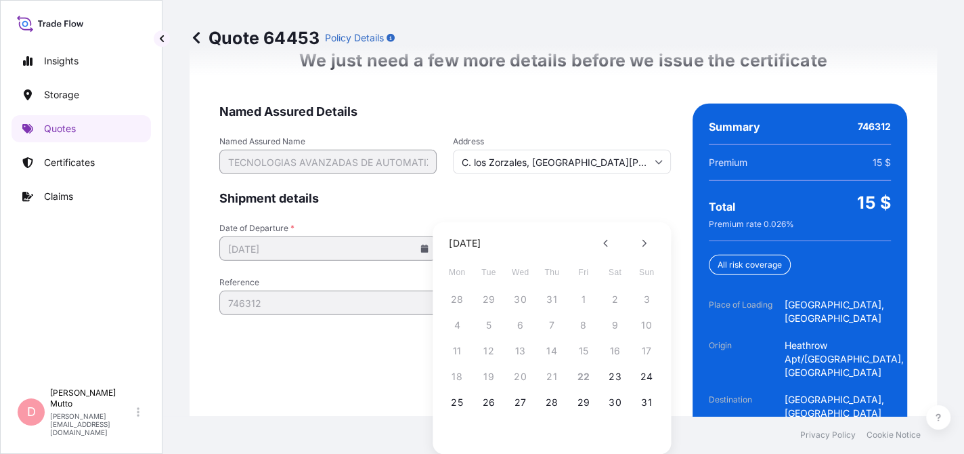
scroll to position [2290, 0]
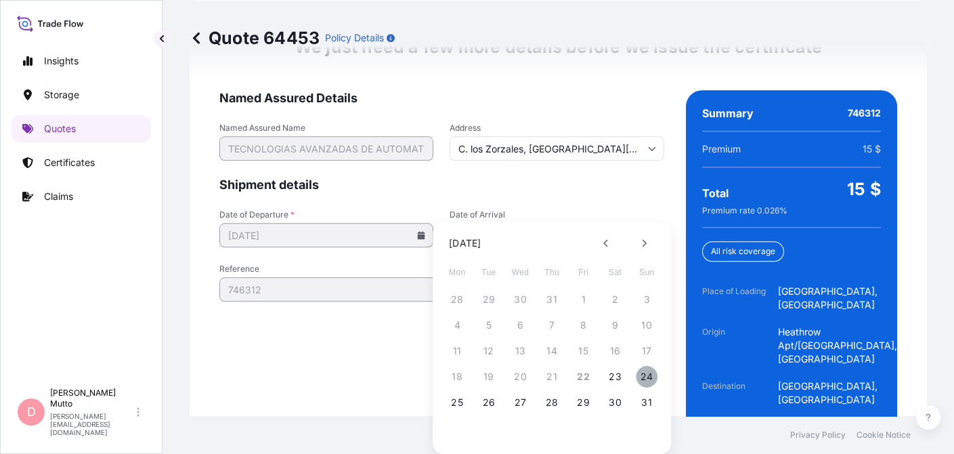
click at [642, 375] on button "24" at bounding box center [647, 377] width 22 height 22
type input "[DATE]"
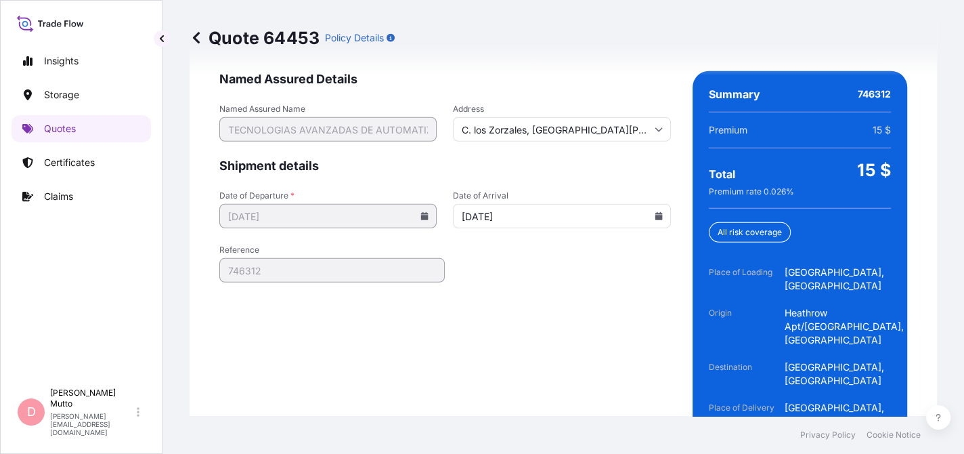
scroll to position [2312, 0]
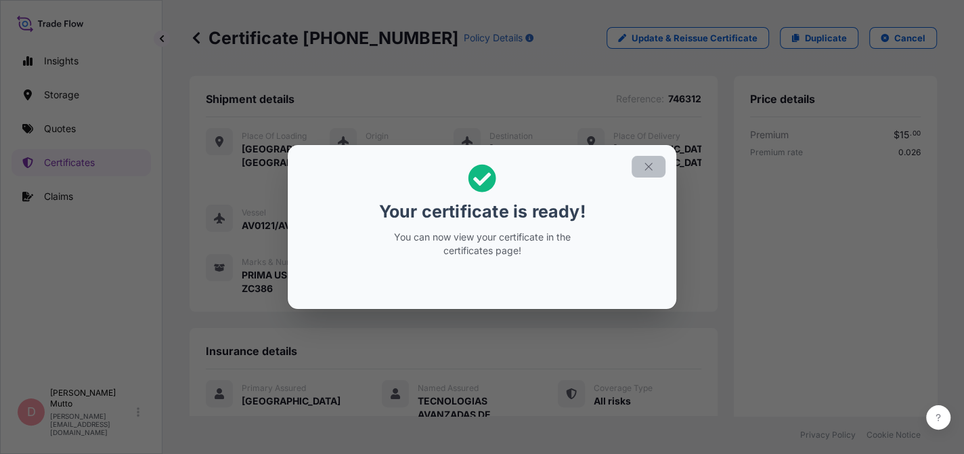
click at [654, 171] on icon "button" at bounding box center [649, 167] width 12 height 12
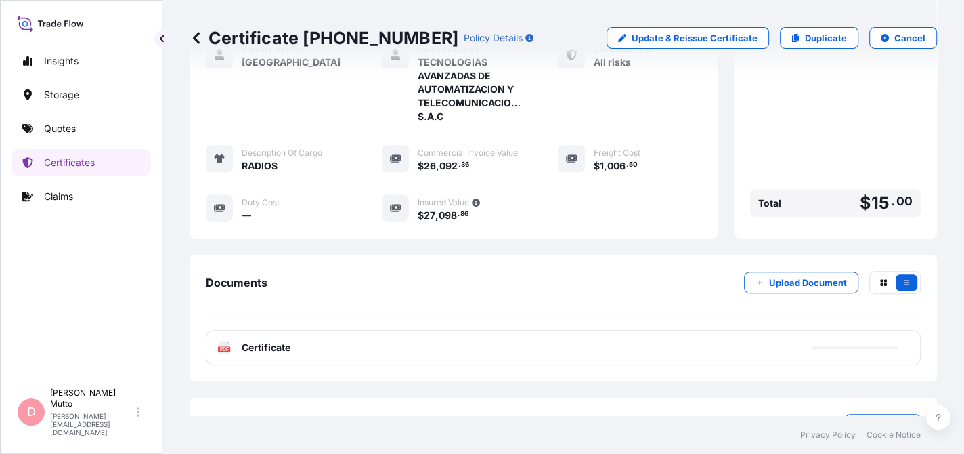
scroll to position [387, 0]
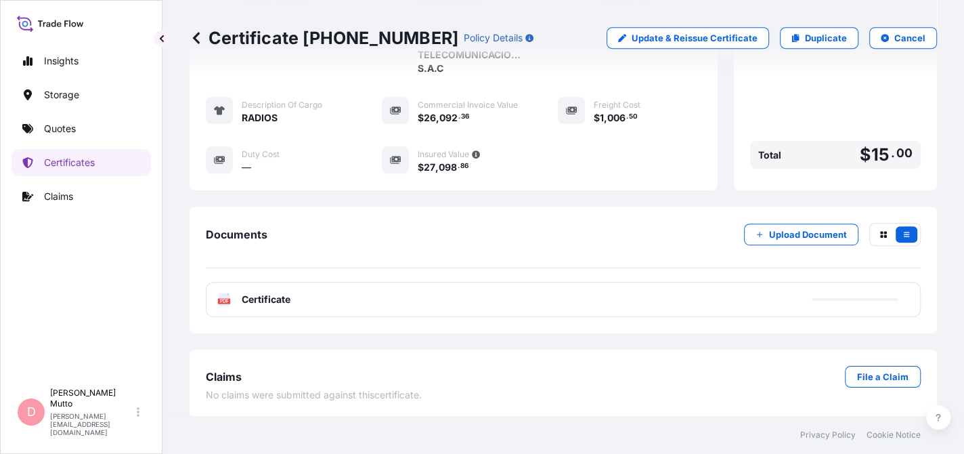
click at [523, 297] on div "PDF Certificate" at bounding box center [563, 299] width 715 height 35
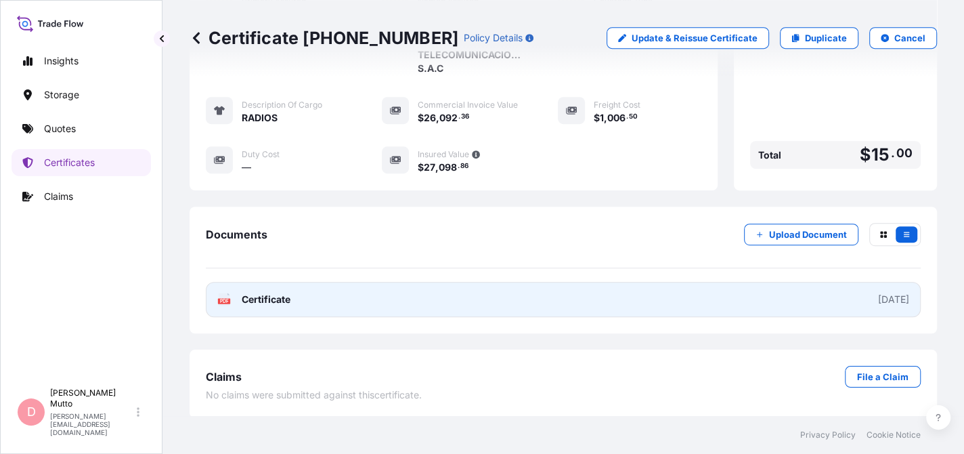
click at [356, 305] on link "PDF Certificate [DATE]" at bounding box center [563, 299] width 715 height 35
